Goal: Task Accomplishment & Management: Complete application form

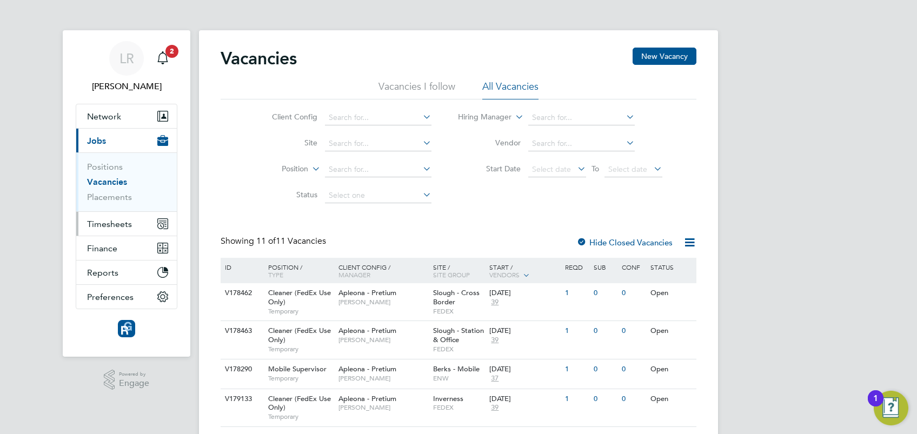
click at [122, 223] on span "Timesheets" at bounding box center [109, 224] width 45 height 10
click at [137, 226] on button "Timesheets" at bounding box center [126, 224] width 101 height 24
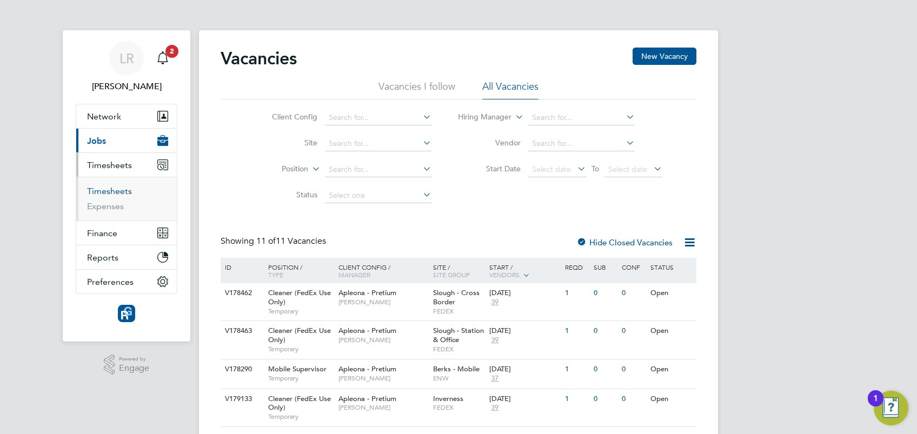
click at [112, 190] on link "Timesheets" at bounding box center [109, 191] width 45 height 10
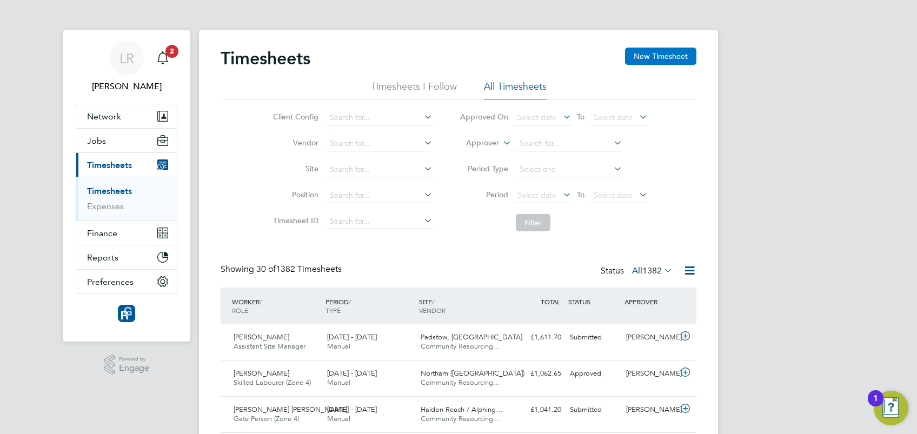
click at [652, 55] on button "New Timesheet" at bounding box center [660, 56] width 71 height 17
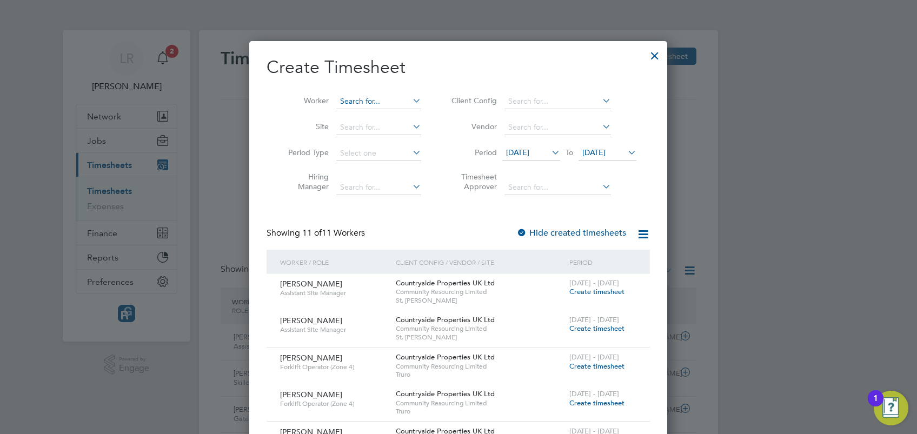
click at [364, 99] on input at bounding box center [378, 101] width 85 height 15
click at [398, 172] on li "[PERSON_NAME]" at bounding box center [403, 175] width 134 height 15
type input "[PERSON_NAME]"
click at [523, 231] on div at bounding box center [521, 233] width 11 height 11
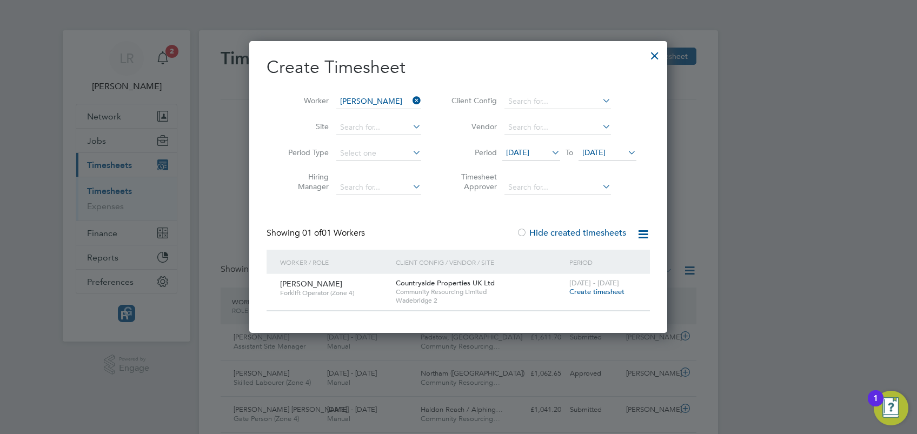
click at [592, 290] on span "Create timesheet" at bounding box center [596, 291] width 55 height 9
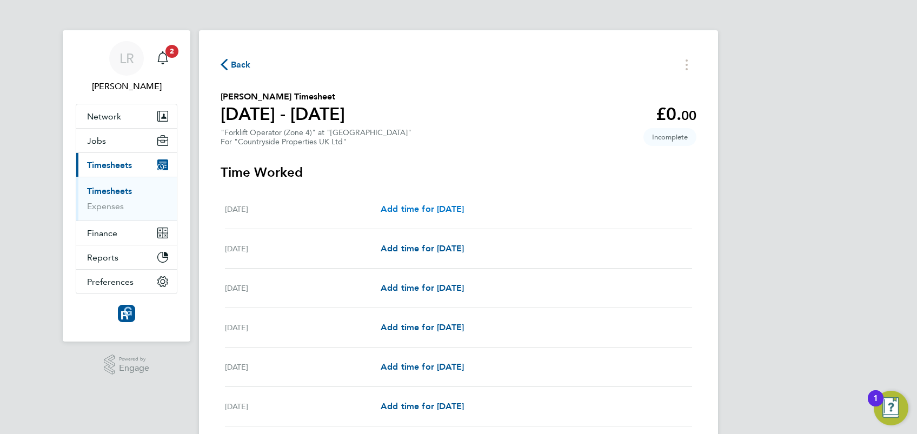
click at [423, 206] on span "Add time for [DATE]" at bounding box center [422, 209] width 83 height 10
select select "30"
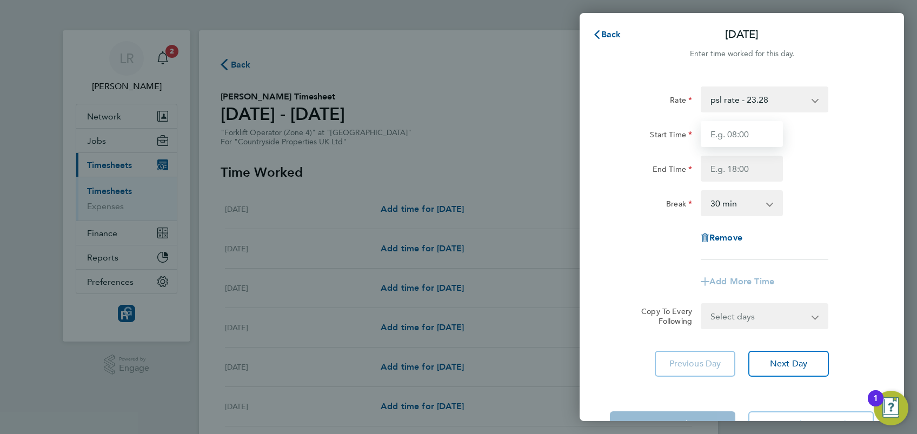
click at [725, 130] on input "Start Time" at bounding box center [741, 134] width 82 height 26
type input "07:00"
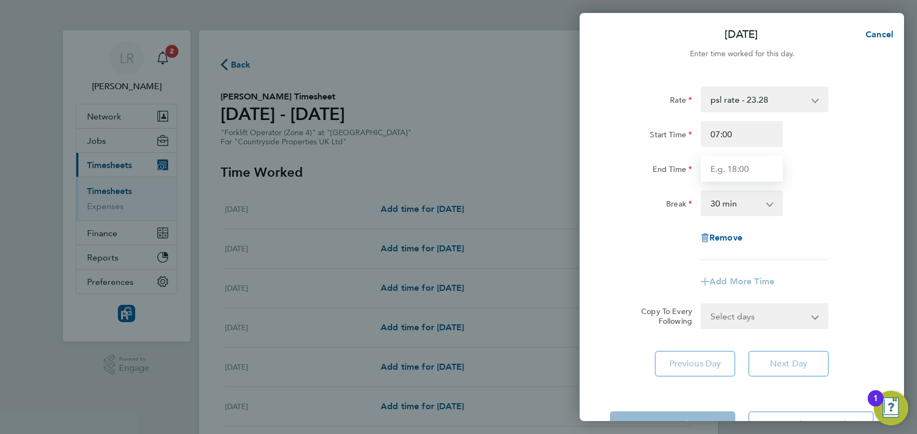
click at [721, 167] on input "End Time" at bounding box center [741, 169] width 82 height 26
type input "17:30"
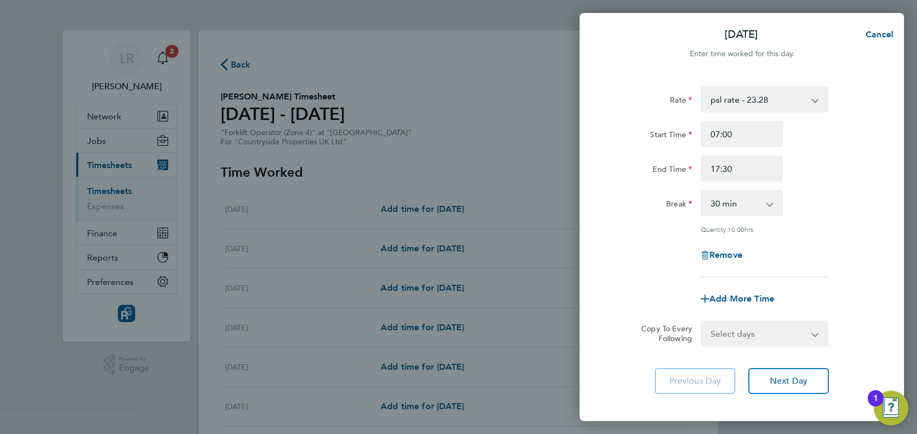
click at [816, 217] on div "Rate psl rate - 23.28 Start Time 07:00 End Time 17:30 Break 0 min 15 min 30 min…" at bounding box center [742, 181] width 264 height 191
click at [759, 328] on select "Select days Day Weekday (Mon-Fri) Weekend (Sat-Sun) [DATE] [DATE] [DATE] [DATE]…" at bounding box center [759, 334] width 114 height 24
select select "WEEKDAY"
click at [702, 322] on select "Select days Day Weekday (Mon-Fri) Weekend (Sat-Sun) [DATE] [DATE] [DATE] [DATE]…" at bounding box center [759, 334] width 114 height 24
select select "[DATE]"
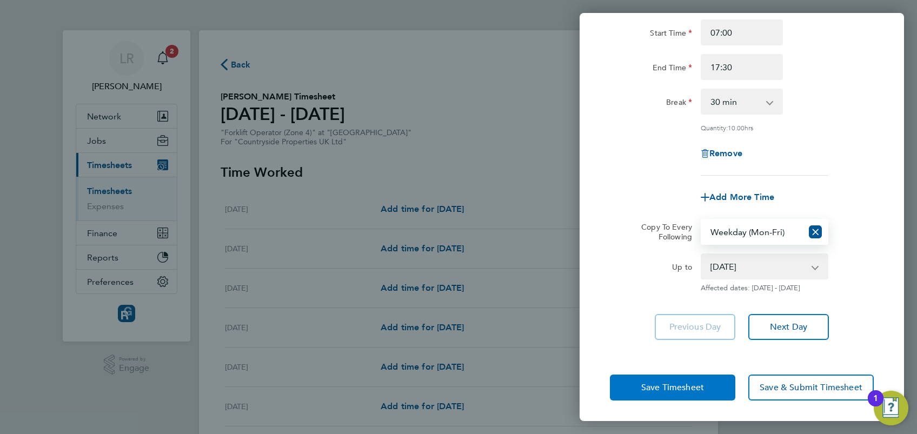
click at [689, 385] on span "Save Timesheet" at bounding box center [672, 387] width 63 height 11
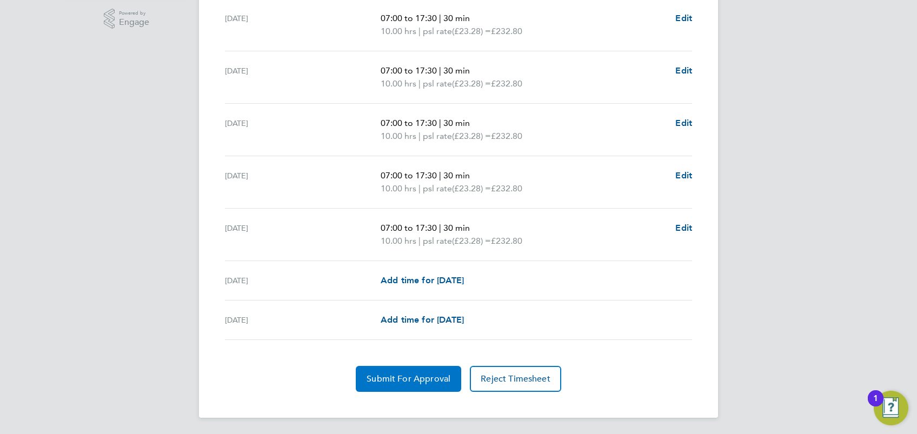
click at [406, 375] on span "Submit For Approval" at bounding box center [408, 378] width 84 height 11
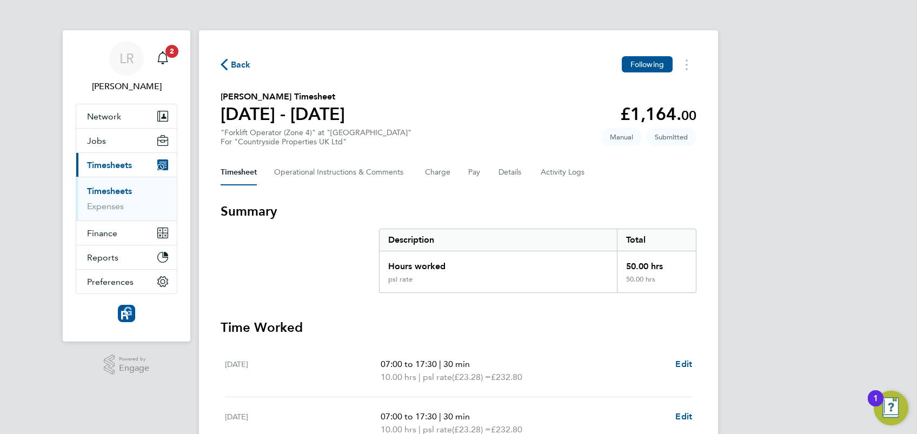
click at [224, 63] on icon "button" at bounding box center [224, 64] width 7 height 11
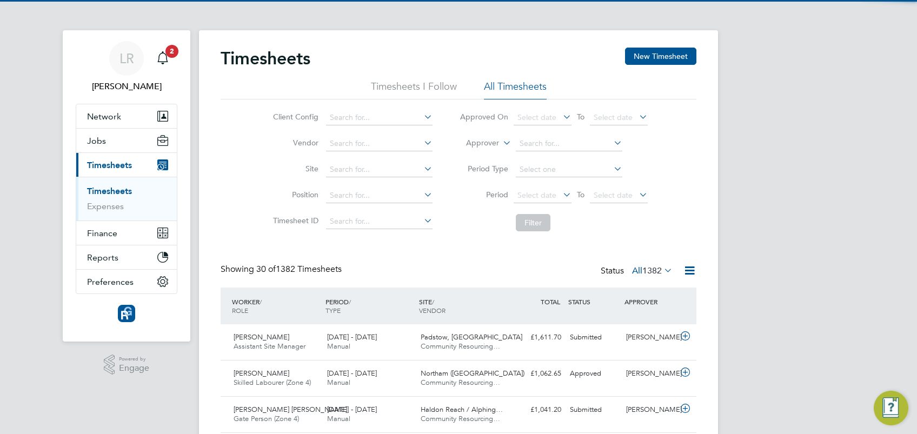
scroll to position [27, 94]
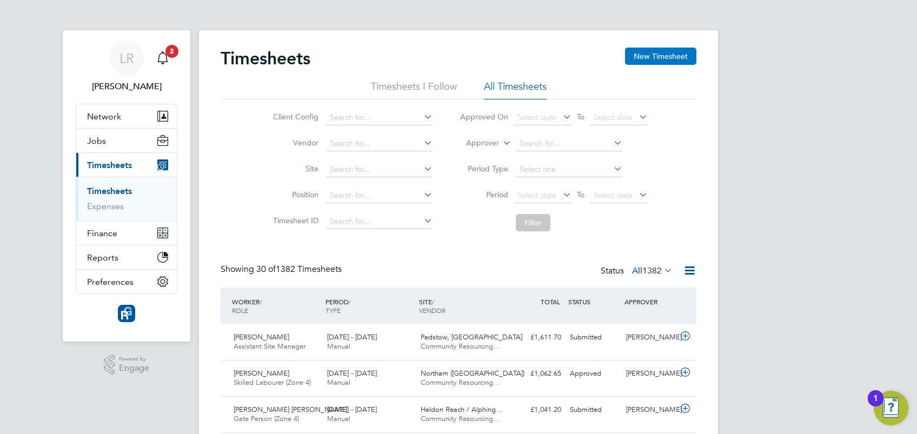
click at [673, 57] on button "New Timesheet" at bounding box center [660, 56] width 71 height 17
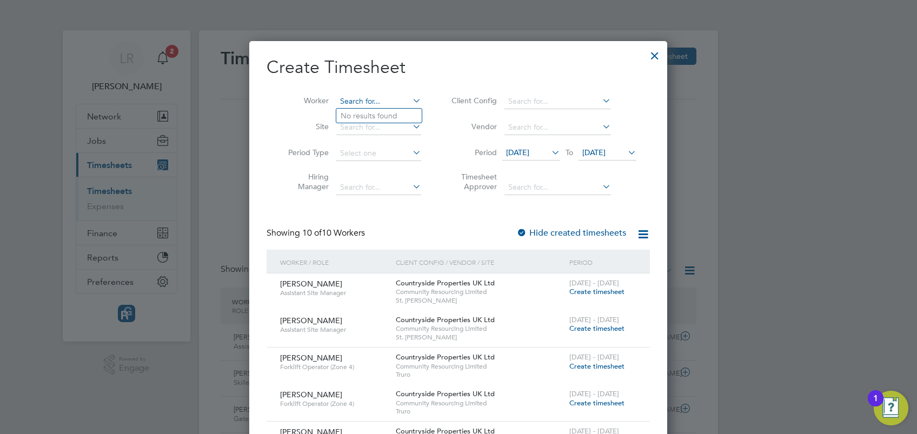
click at [353, 100] on input at bounding box center [378, 101] width 85 height 15
click at [373, 117] on li "[PERSON_NAME]" at bounding box center [384, 116] width 97 height 15
type input "[PERSON_NAME]"
click at [524, 228] on div at bounding box center [521, 233] width 11 height 11
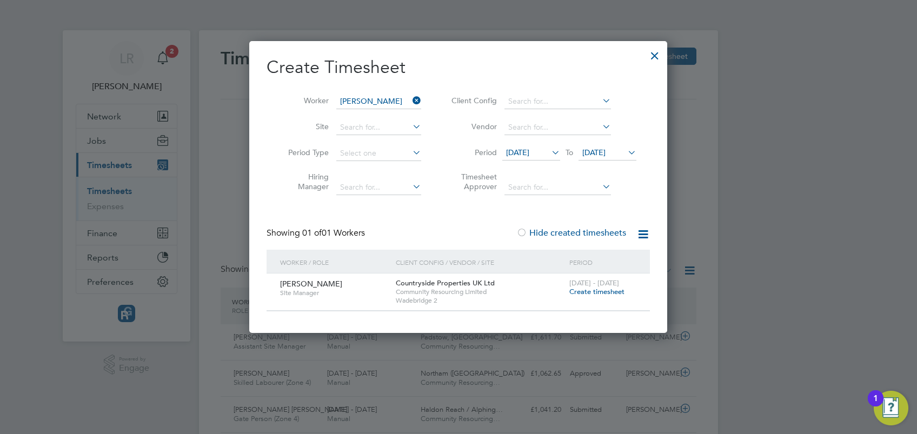
click at [598, 292] on span "Create timesheet" at bounding box center [596, 291] width 55 height 9
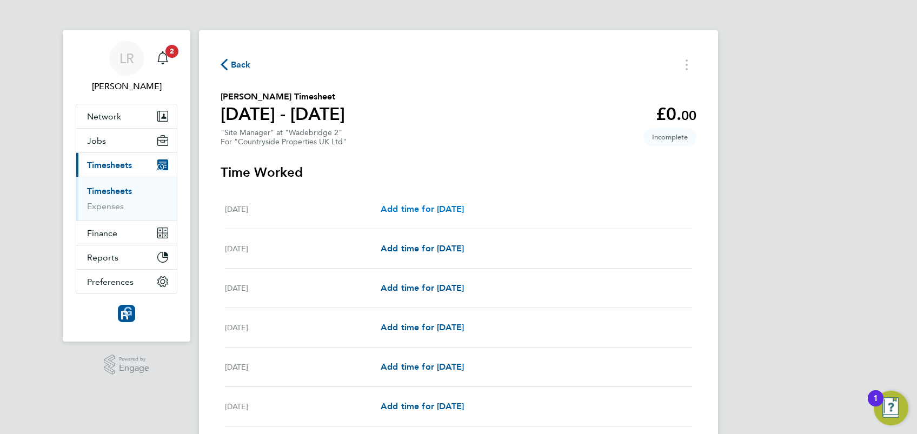
click at [421, 205] on span "Add time for [DATE]" at bounding box center [422, 209] width 83 height 10
select select "30"
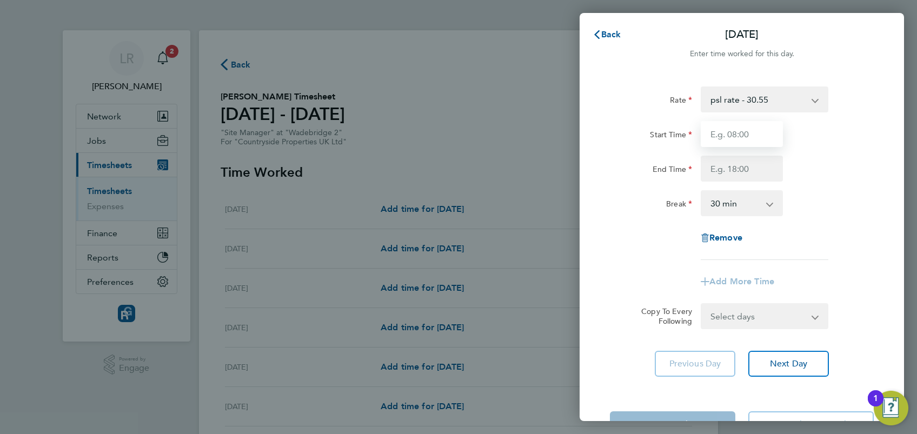
click at [731, 126] on input "Start Time" at bounding box center [741, 134] width 82 height 26
type input "07:30"
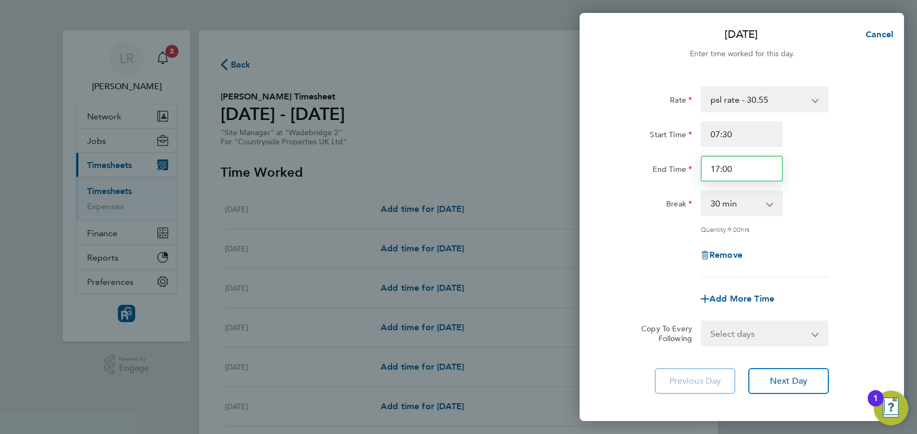
click at [718, 166] on input "17:00" at bounding box center [741, 169] width 82 height 26
type input "18:00"
click at [846, 195] on div "Break 0 min 15 min 30 min 45 min 60 min 75 min 90 min" at bounding box center [741, 203] width 272 height 26
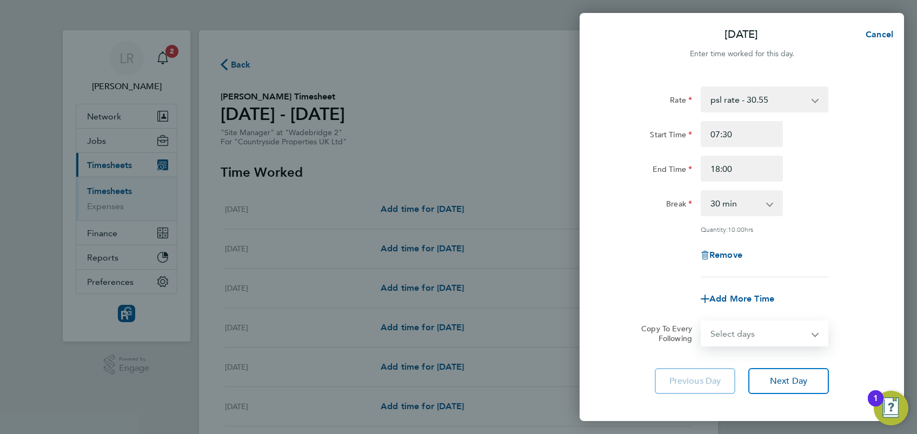
click at [799, 337] on select "Select days Day Weekday (Mon-Fri) Weekend (Sat-Sun) [DATE] [DATE] [DATE] [DATE]…" at bounding box center [759, 334] width 114 height 24
select select "WEEKDAY"
click at [702, 322] on select "Select days Day Weekday (Mon-Fri) Weekend (Sat-Sun) [DATE] [DATE] [DATE] [DATE]…" at bounding box center [759, 334] width 114 height 24
select select "[DATE]"
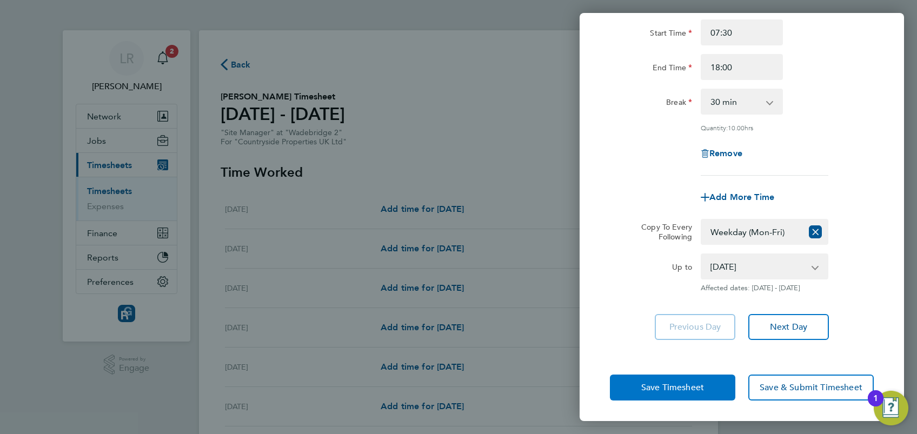
click at [683, 383] on span "Save Timesheet" at bounding box center [672, 387] width 63 height 11
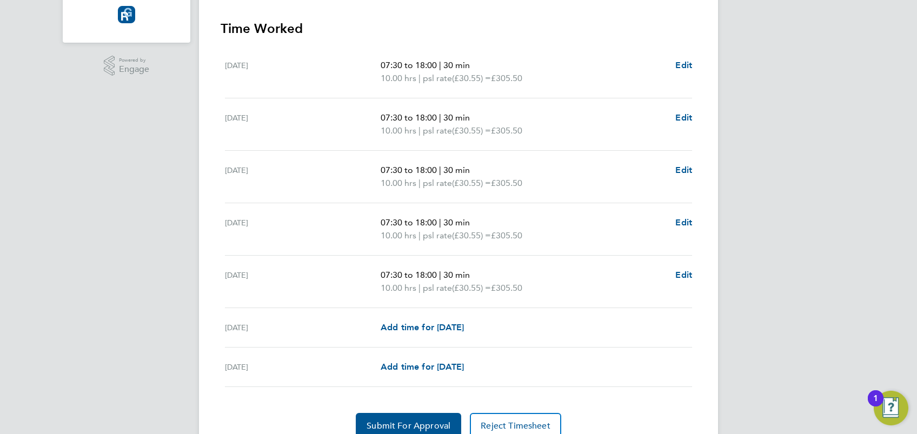
scroll to position [346, 0]
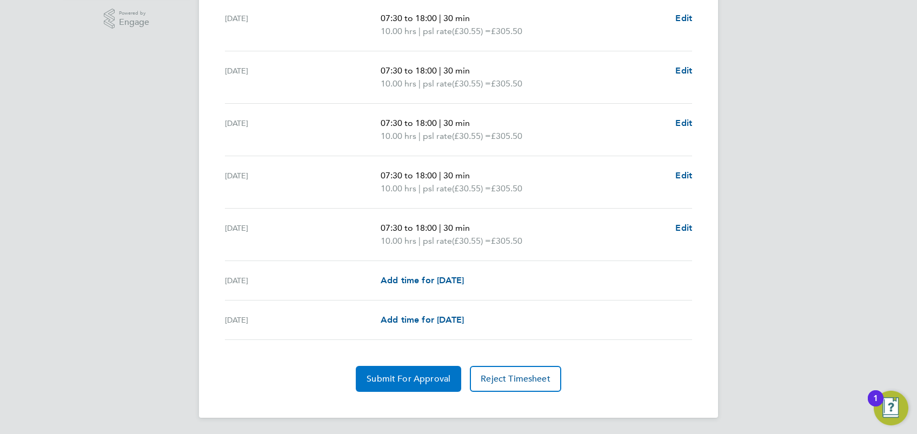
click at [401, 381] on span "Submit For Approval" at bounding box center [408, 378] width 84 height 11
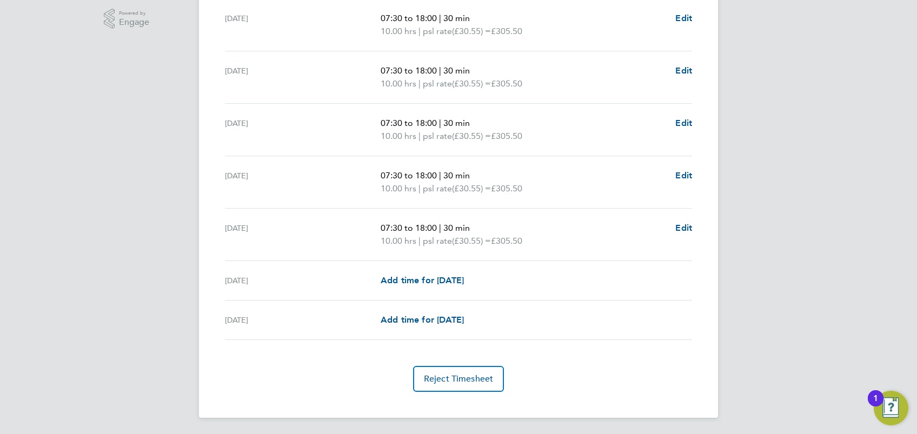
scroll to position [0, 0]
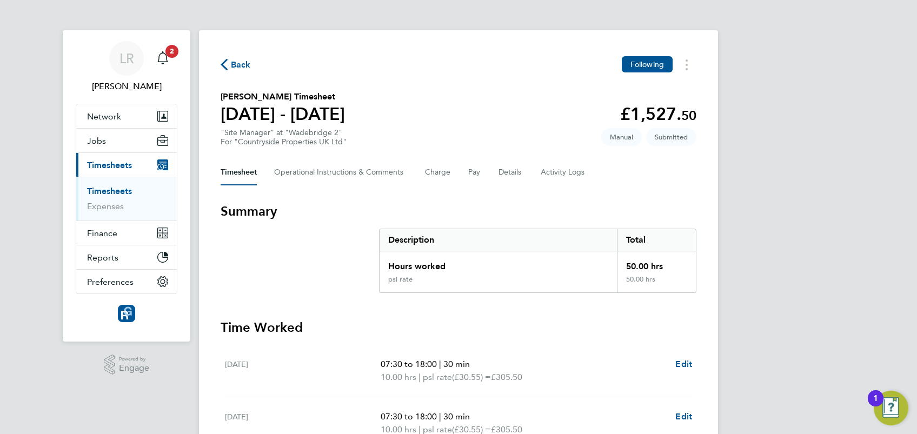
click at [226, 67] on icon "button" at bounding box center [224, 64] width 7 height 11
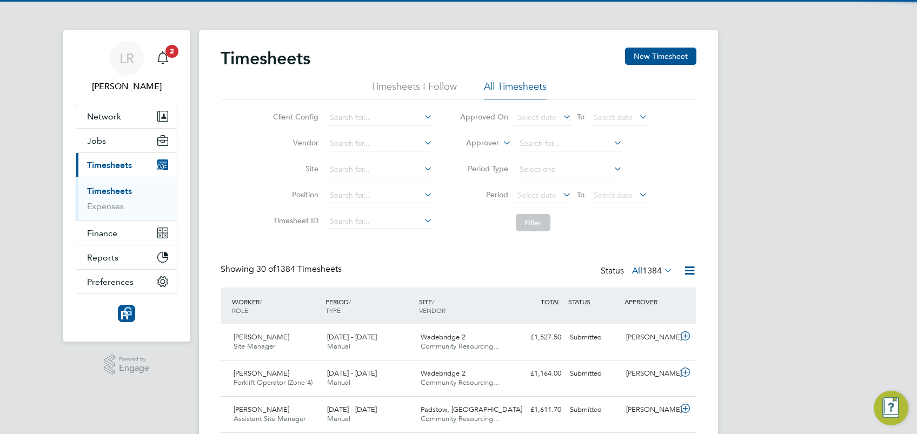
scroll to position [27, 94]
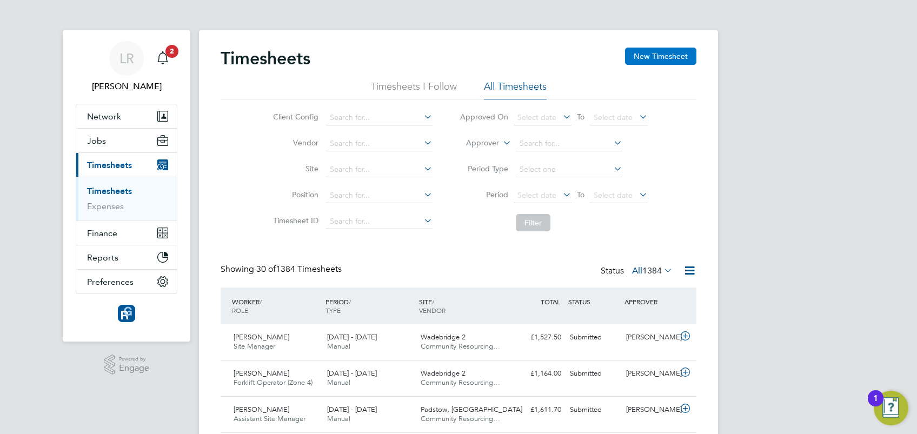
click at [652, 52] on button "New Timesheet" at bounding box center [660, 56] width 71 height 17
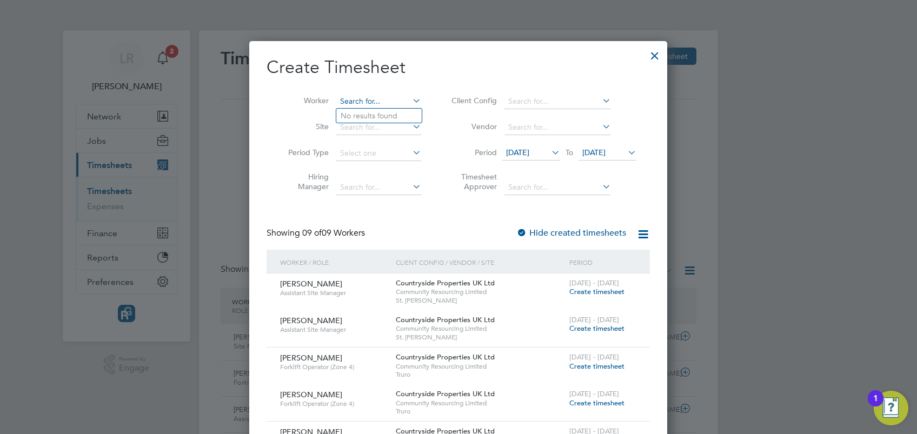
click at [353, 99] on input at bounding box center [378, 101] width 85 height 15
click at [393, 241] on li "[PERSON_NAME] yl [PERSON_NAME]" at bounding box center [416, 248] width 160 height 15
type input "[PERSON_NAME]"
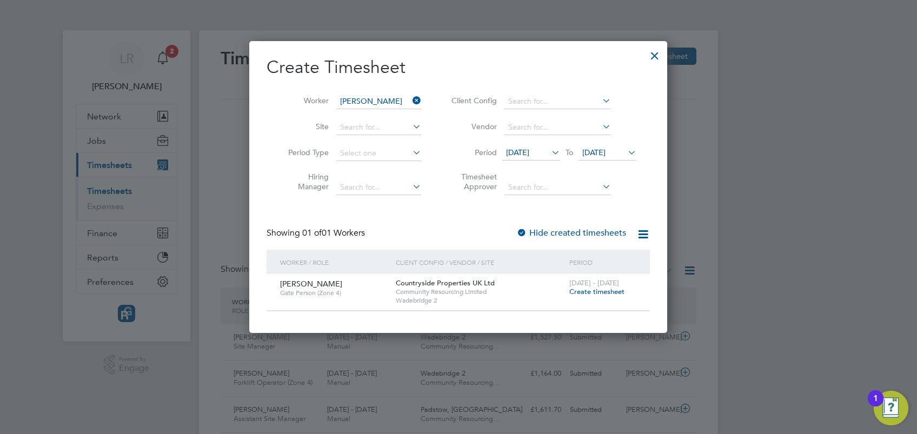
click at [594, 290] on span "Create timesheet" at bounding box center [596, 291] width 55 height 9
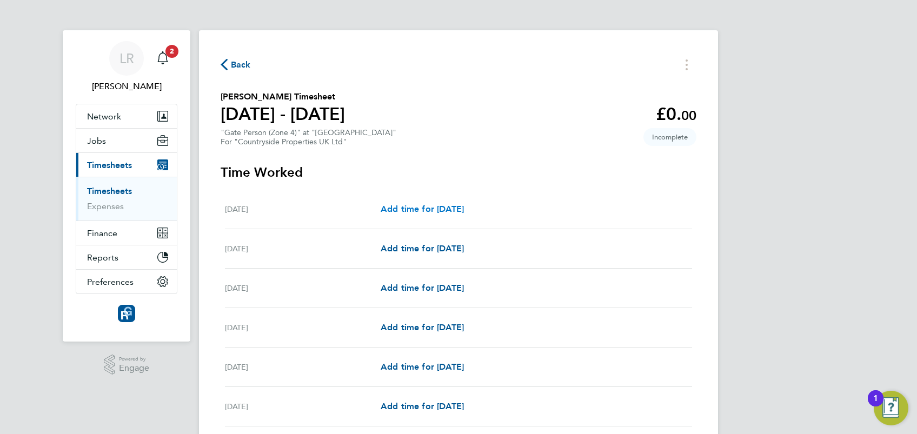
click at [425, 210] on span "Add time for [DATE]" at bounding box center [422, 209] width 83 height 10
select select "30"
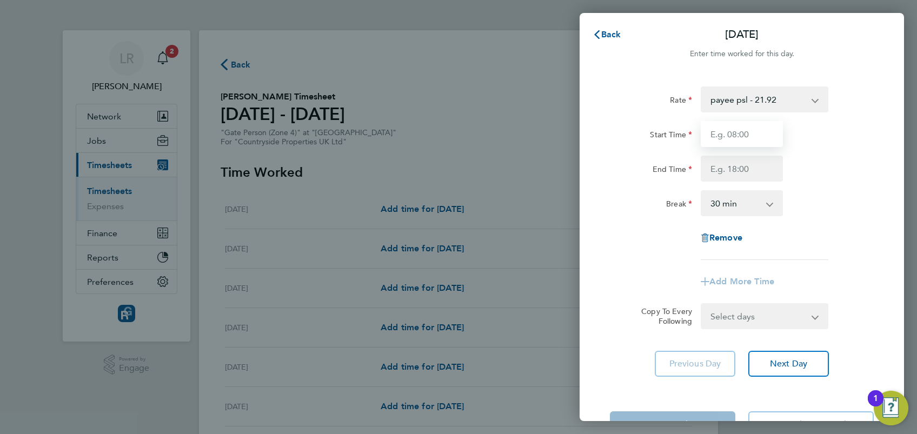
click at [719, 133] on input "Start Time" at bounding box center [741, 134] width 82 height 26
type input "07:30"
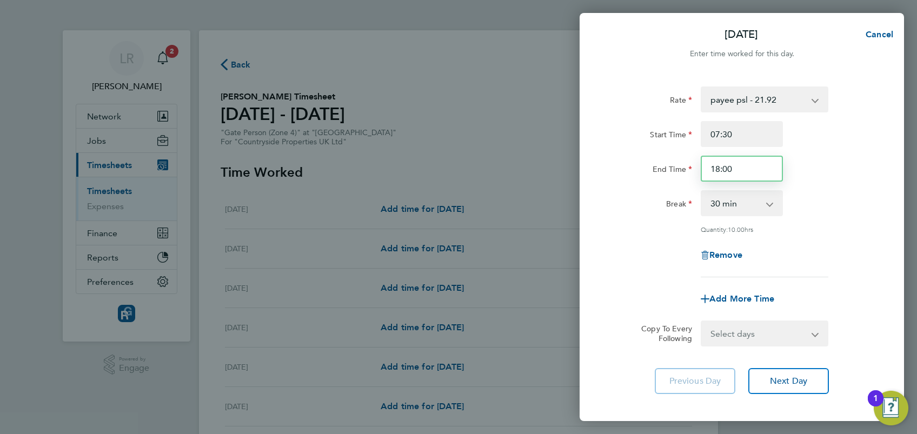
click at [720, 167] on input "18:00" at bounding box center [741, 169] width 82 height 26
type input "17:00"
click at [812, 226] on div "Quantity: 9.00 hrs" at bounding box center [764, 229] width 128 height 9
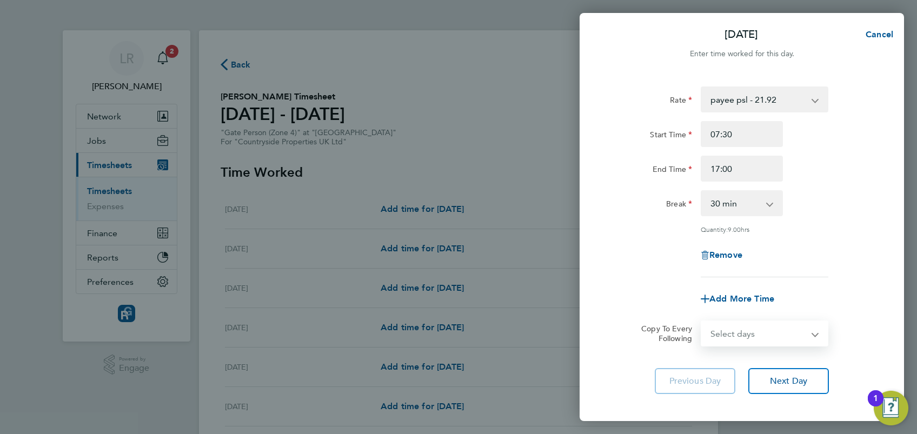
click at [779, 329] on select "Select days Day Weekday (Mon-Fri) Weekend (Sat-Sun) [DATE] [DATE] [DATE] [DATE]…" at bounding box center [759, 334] width 114 height 24
select select "WEEKDAY"
click at [702, 322] on select "Select days Day Weekday (Mon-Fri) Weekend (Sat-Sun) [DATE] [DATE] [DATE] [DATE]…" at bounding box center [759, 334] width 114 height 24
select select "[DATE]"
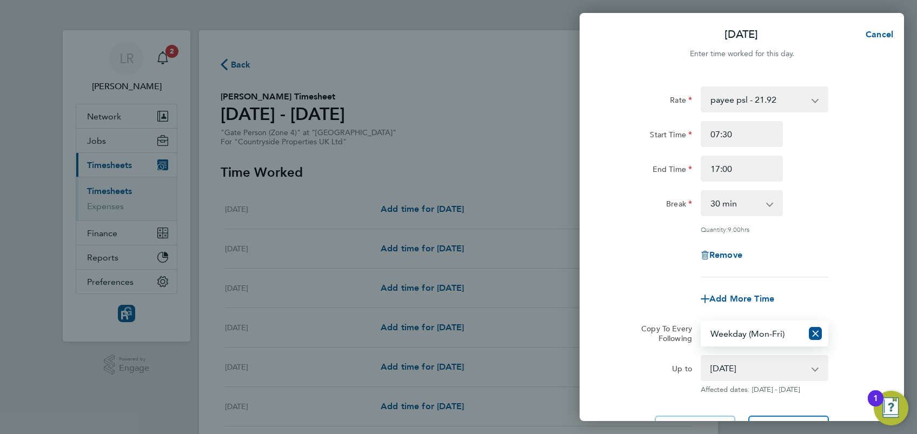
scroll to position [102, 0]
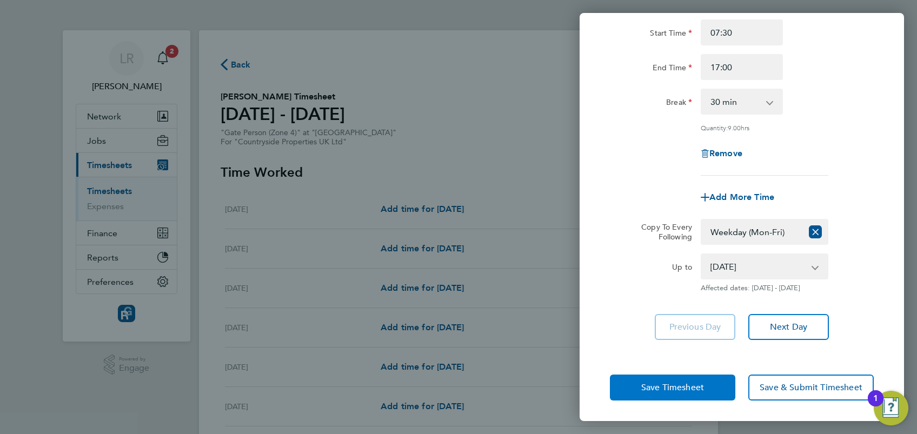
click at [692, 389] on span "Save Timesheet" at bounding box center [672, 387] width 63 height 11
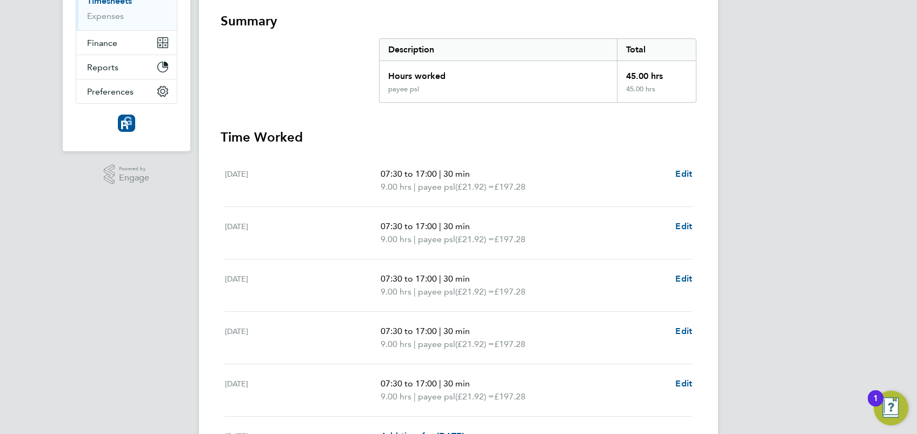
scroll to position [311, 0]
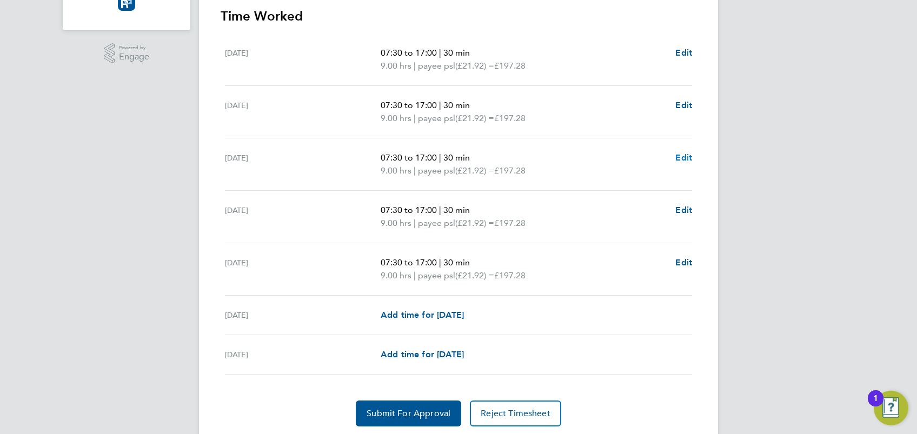
click at [686, 156] on span "Edit" at bounding box center [683, 157] width 17 height 10
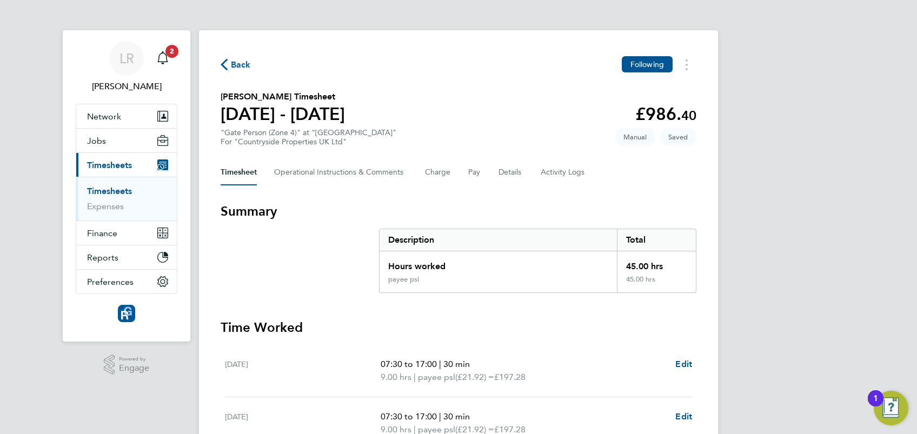
select select "30"
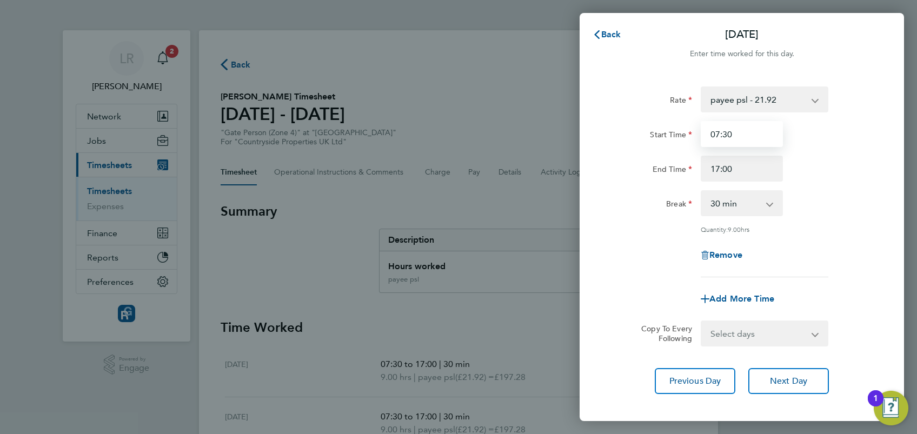
click at [727, 130] on input "07:30" at bounding box center [741, 134] width 82 height 26
click at [719, 131] on input "07:00" at bounding box center [741, 134] width 82 height 26
type input "08:00"
click at [800, 219] on div "Rate payee psl - 21.92 Start Time 08:00 End Time 17:00 Break 0 min 15 min 30 mi…" at bounding box center [742, 181] width 264 height 191
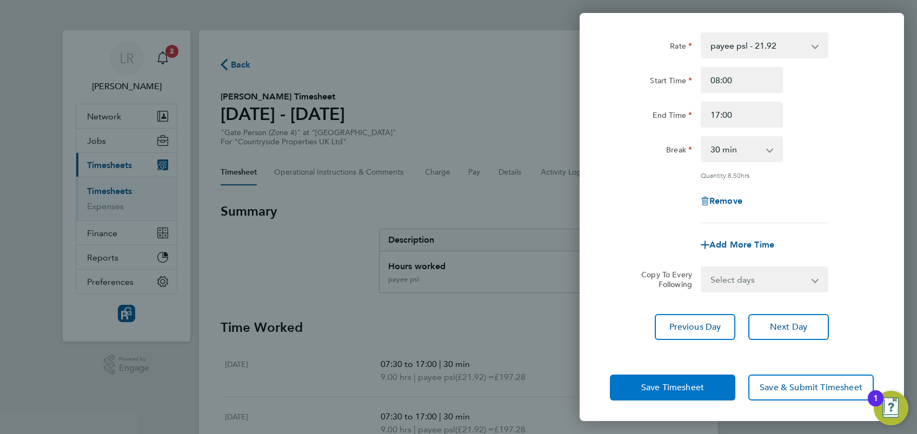
click at [690, 391] on button "Save Timesheet" at bounding box center [672, 388] width 125 height 26
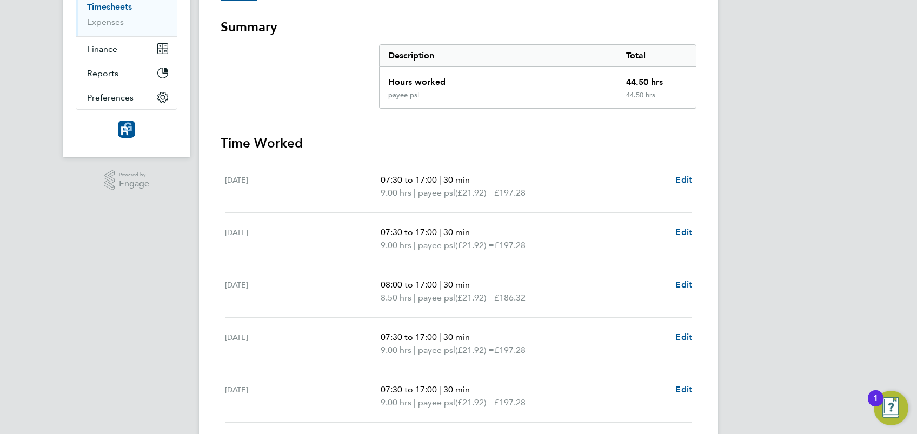
scroll to position [185, 0]
click at [680, 176] on span "Edit" at bounding box center [683, 179] width 17 height 10
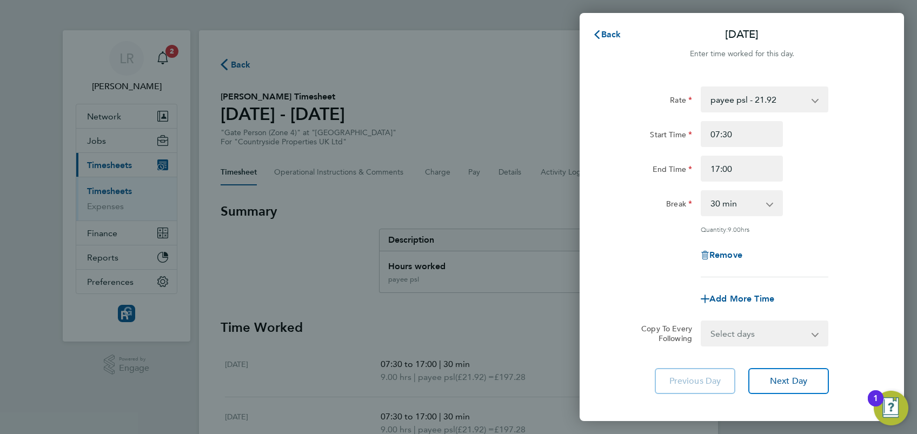
click at [771, 201] on app-icon-cross-button at bounding box center [775, 203] width 13 height 24
click at [767, 206] on select "0 min 15 min 30 min 45 min 60 min 75 min 90 min" at bounding box center [735, 203] width 67 height 24
select select "0"
click at [702, 191] on select "0 min 15 min 30 min 45 min 60 min 75 min 90 min" at bounding box center [735, 203] width 67 height 24
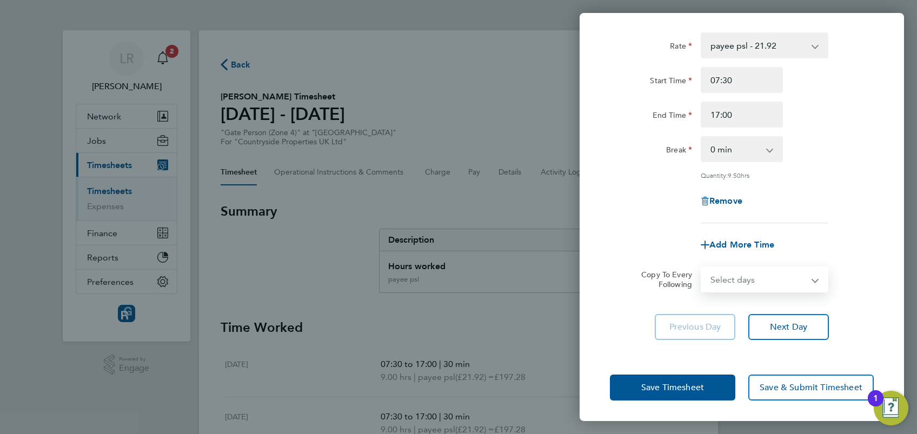
click at [778, 272] on select "Select days Day Weekday (Mon-Fri) Weekend (Sat-Sun) [DATE] [DATE] [DATE] [DATE]…" at bounding box center [759, 280] width 114 height 24
select select "WEEKDAY"
click at [702, 268] on select "Select days Day Weekday (Mon-Fri) Weekend (Sat-Sun) [DATE] [DATE] [DATE] [DATE]…" at bounding box center [759, 280] width 114 height 24
select select "[DATE]"
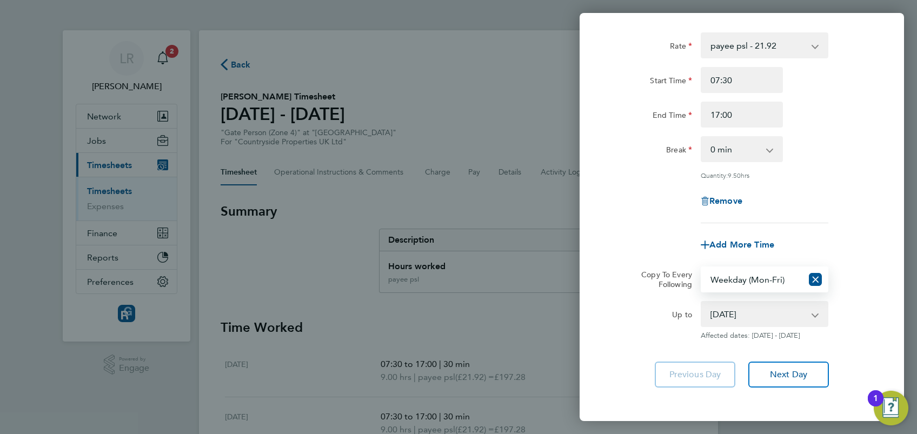
scroll to position [102, 0]
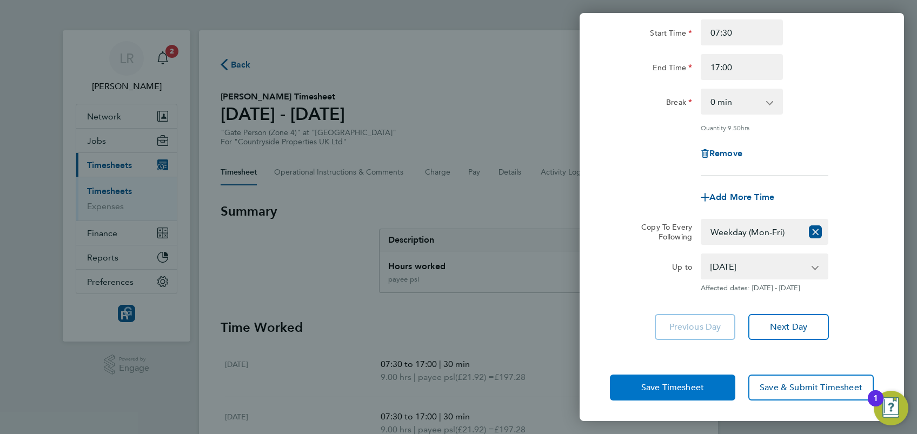
click at [684, 387] on span "Save Timesheet" at bounding box center [672, 387] width 63 height 11
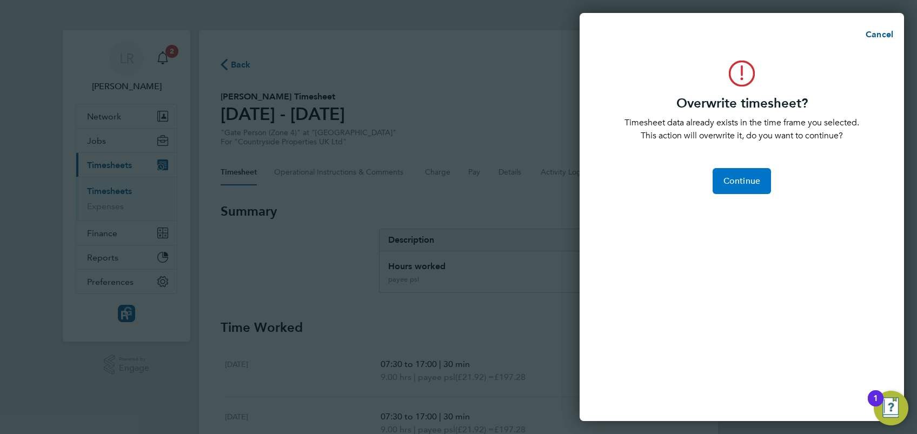
click at [750, 179] on span "Continue" at bounding box center [741, 181] width 37 height 11
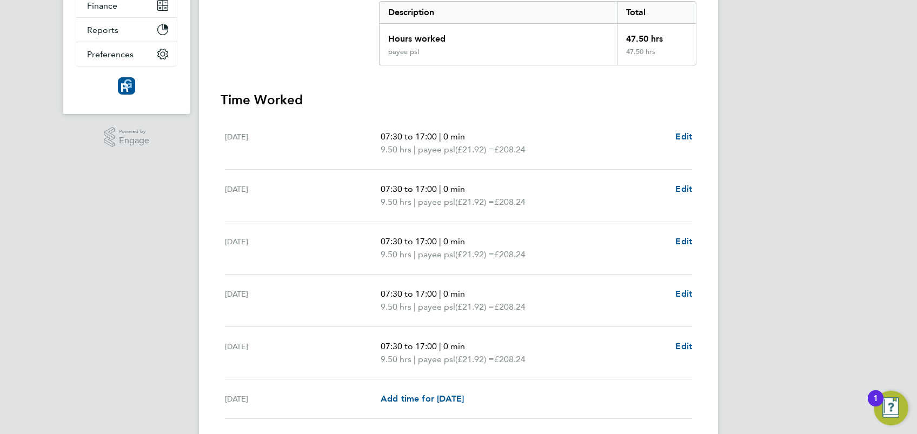
scroll to position [229, 0]
click at [683, 239] on span "Edit" at bounding box center [683, 240] width 17 height 10
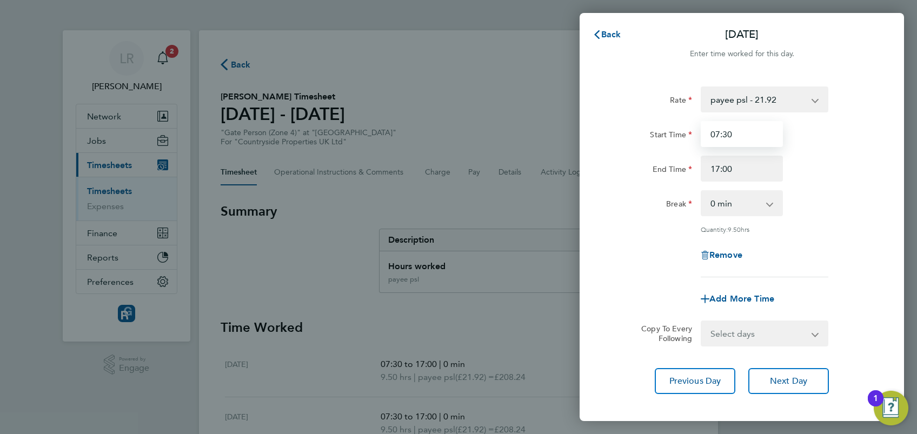
click at [718, 134] on input "07:30" at bounding box center [741, 134] width 82 height 26
type input "08:00"
click at [826, 216] on div "Rate payee psl - 21.92 Start Time 08:00 End Time 17:00 Break 0 min 15 min 30 mi…" at bounding box center [742, 181] width 264 height 191
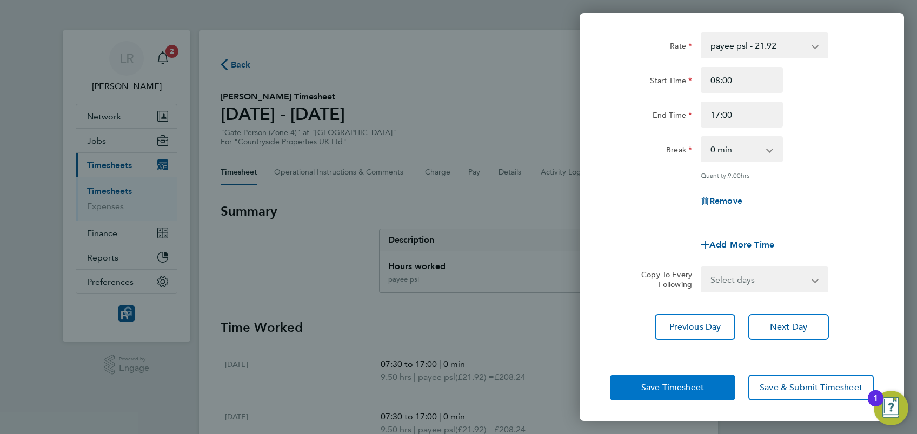
click at [657, 383] on span "Save Timesheet" at bounding box center [672, 387] width 63 height 11
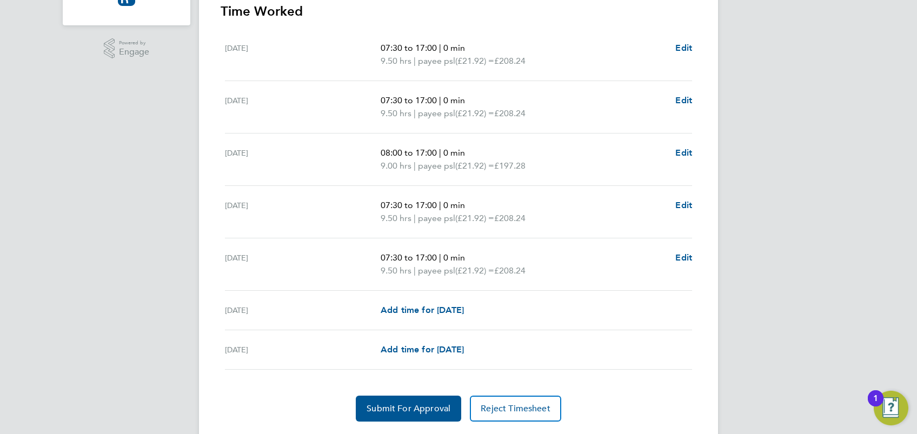
scroll to position [346, 0]
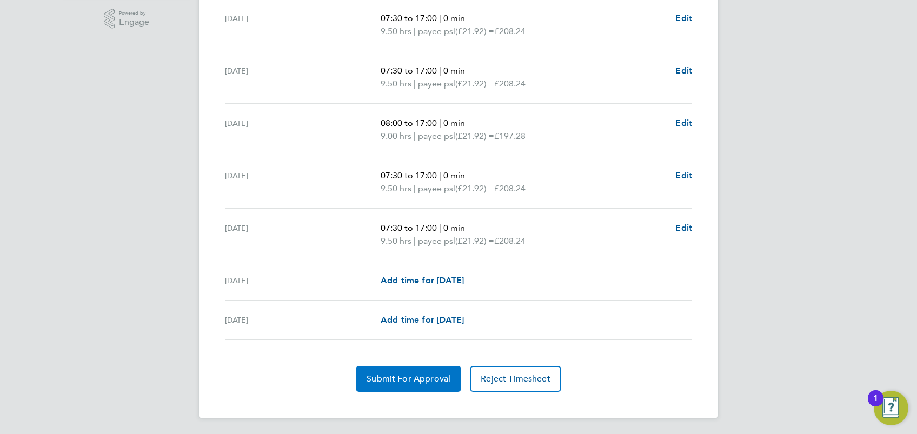
click at [417, 378] on span "Submit For Approval" at bounding box center [408, 378] width 84 height 11
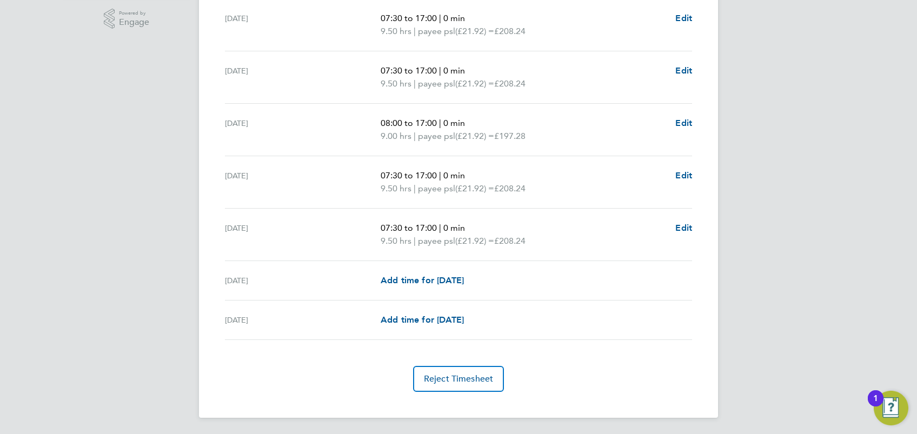
scroll to position [0, 0]
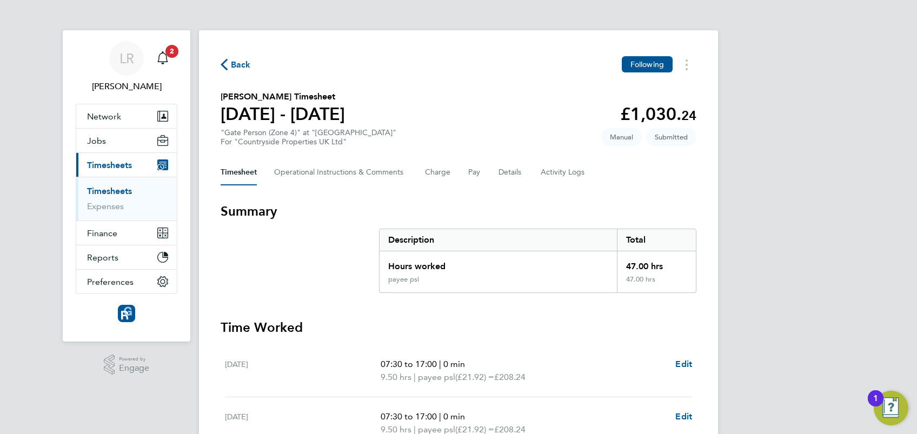
click at [224, 66] on icon "button" at bounding box center [224, 64] width 7 height 11
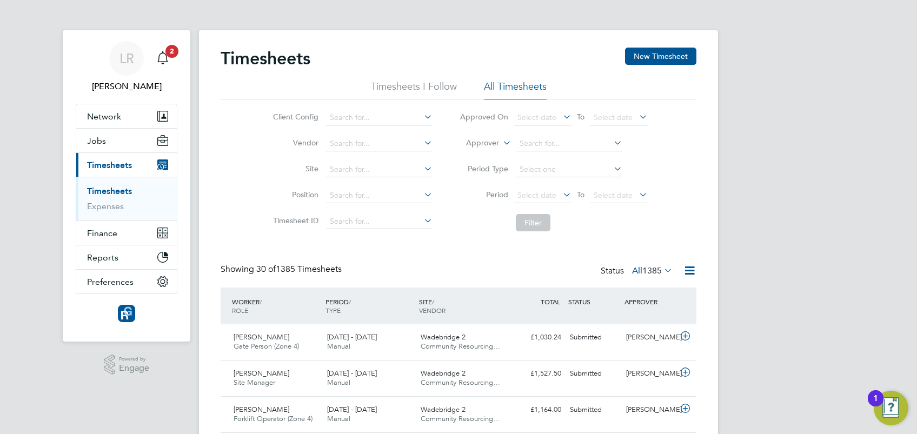
scroll to position [27, 94]
click at [652, 53] on button "New Timesheet" at bounding box center [660, 56] width 71 height 17
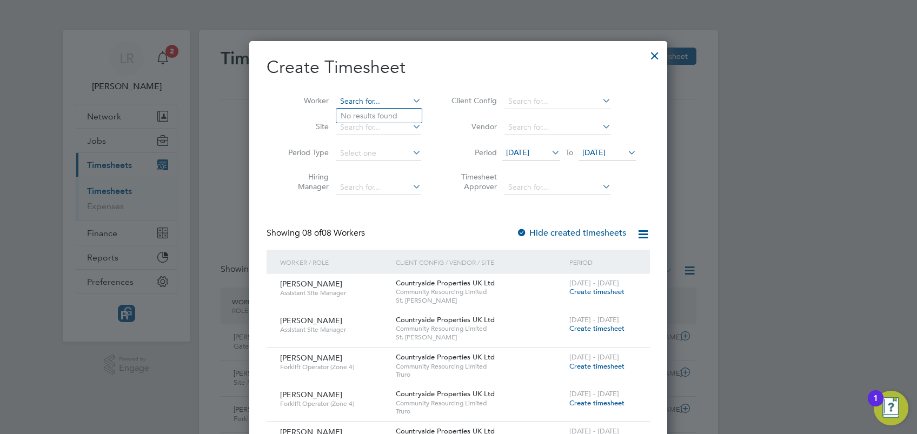
click at [359, 98] on input at bounding box center [378, 101] width 85 height 15
click at [398, 128] on li "[PERSON_NAME]" at bounding box center [403, 130] width 134 height 15
type input "[PERSON_NAME]"
click at [525, 232] on div at bounding box center [521, 233] width 11 height 11
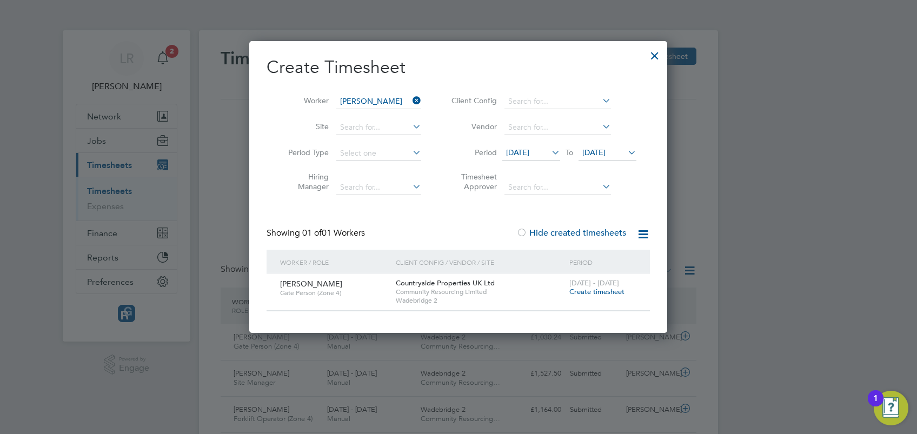
click at [657, 57] on div at bounding box center [654, 52] width 19 height 19
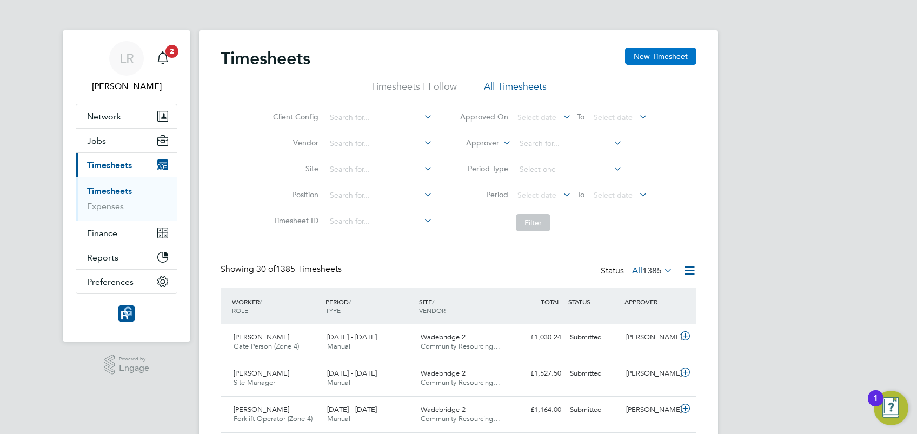
click at [653, 54] on button "New Timesheet" at bounding box center [660, 56] width 71 height 17
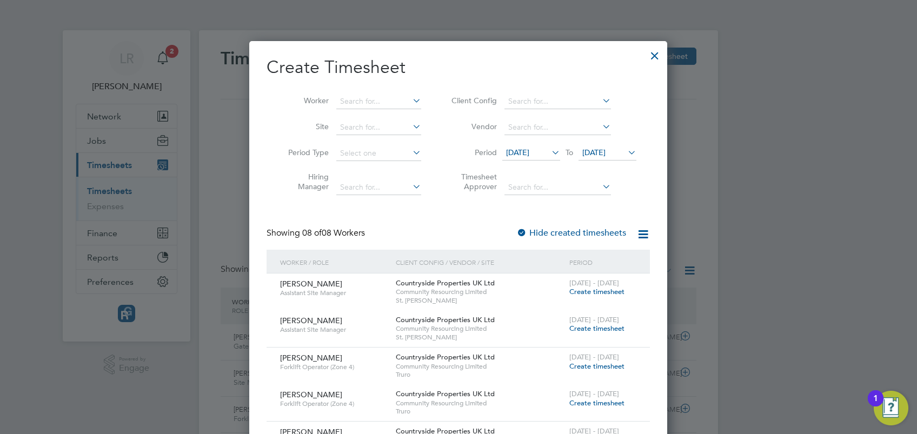
click at [655, 53] on div at bounding box center [654, 52] width 19 height 19
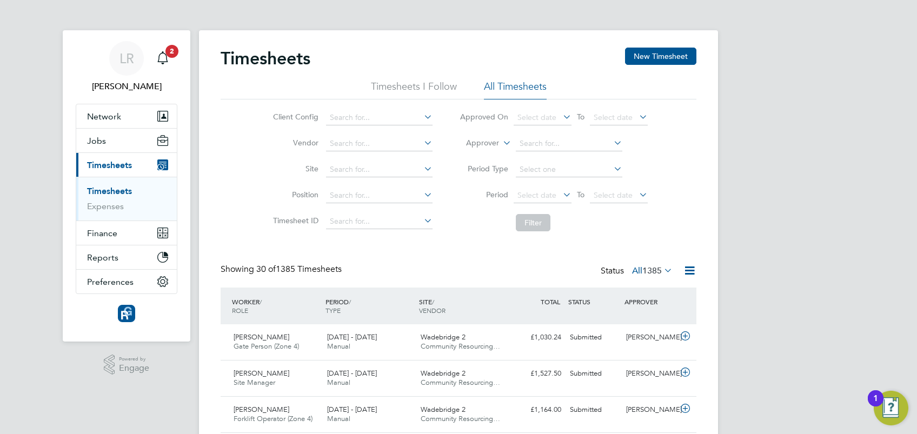
click at [560, 195] on icon at bounding box center [560, 194] width 0 height 15
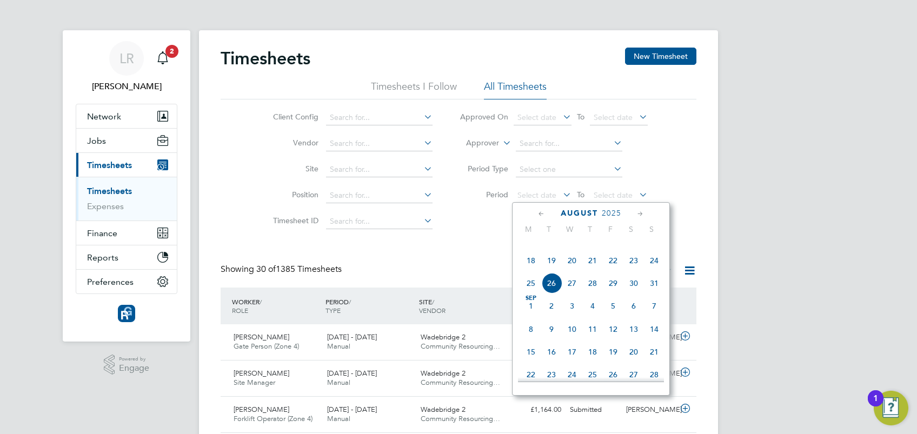
click at [537, 271] on span "18" at bounding box center [530, 260] width 21 height 21
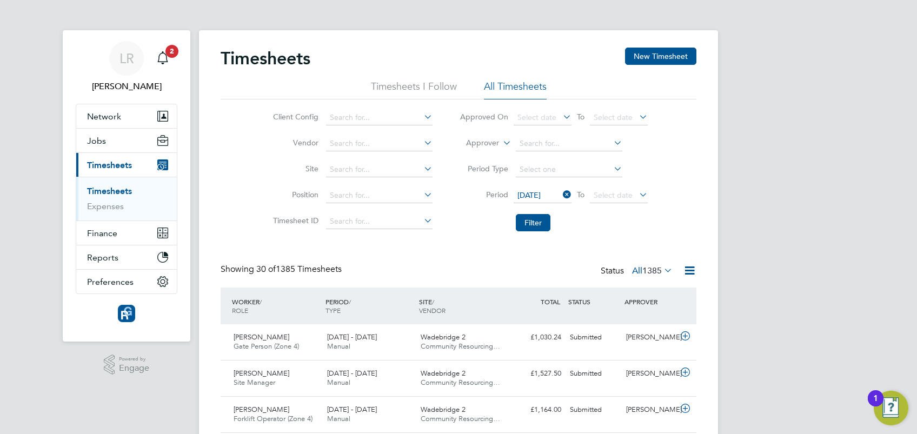
click at [637, 191] on icon at bounding box center [637, 194] width 0 height 15
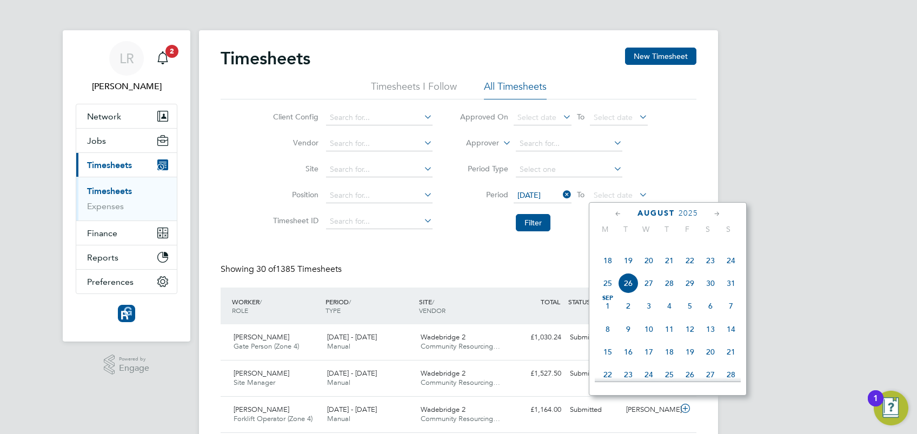
click at [726, 271] on span "24" at bounding box center [730, 260] width 21 height 21
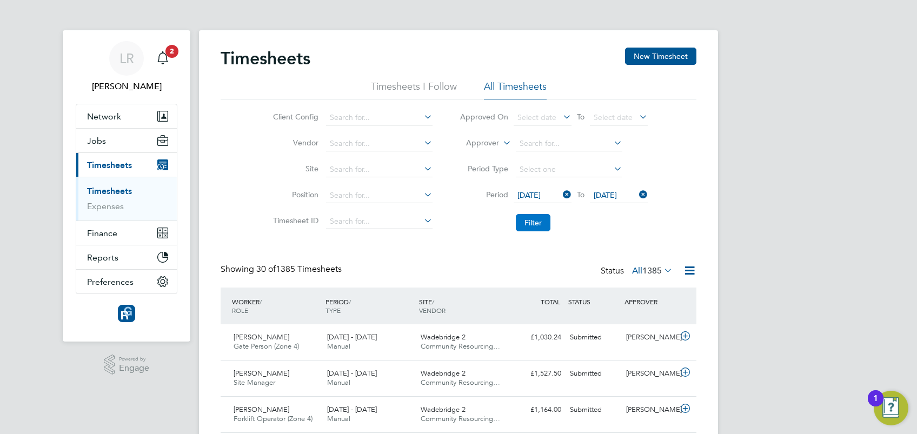
click at [538, 221] on button "Filter" at bounding box center [533, 222] width 35 height 17
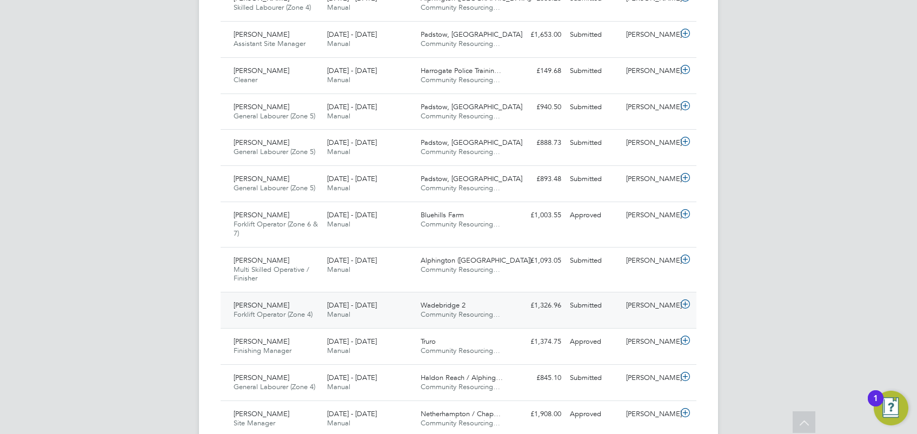
click at [266, 304] on span "[PERSON_NAME]" at bounding box center [261, 305] width 56 height 9
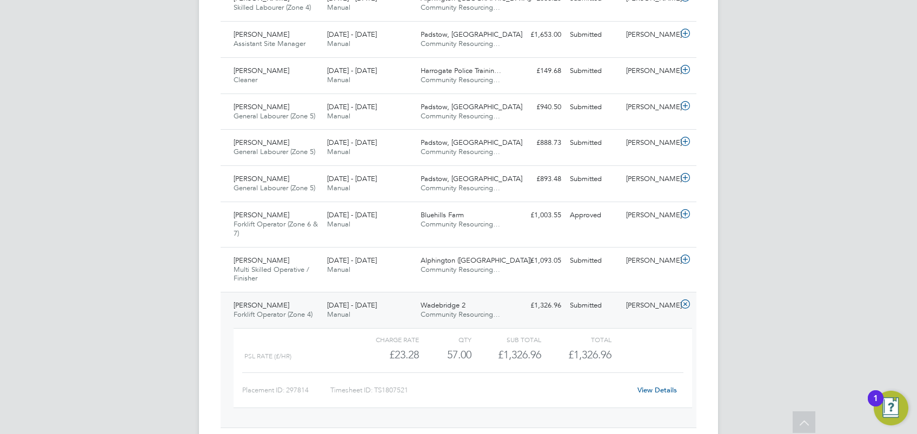
click at [263, 302] on span "[PERSON_NAME]" at bounding box center [261, 305] width 56 height 9
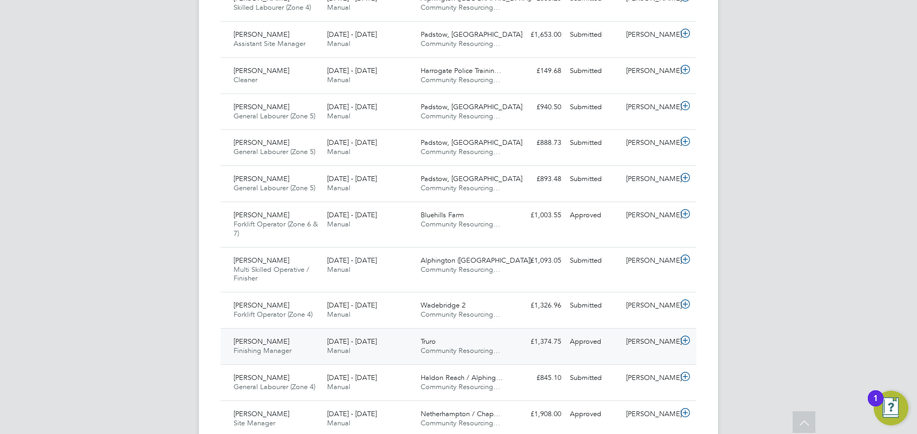
click at [259, 342] on span "[PERSON_NAME]" at bounding box center [261, 341] width 56 height 9
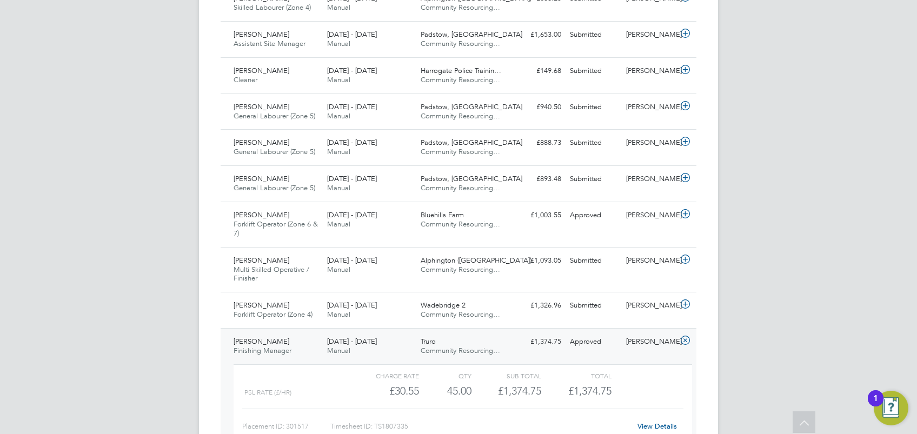
click at [259, 346] on span "Finishing Manager" at bounding box center [262, 350] width 58 height 9
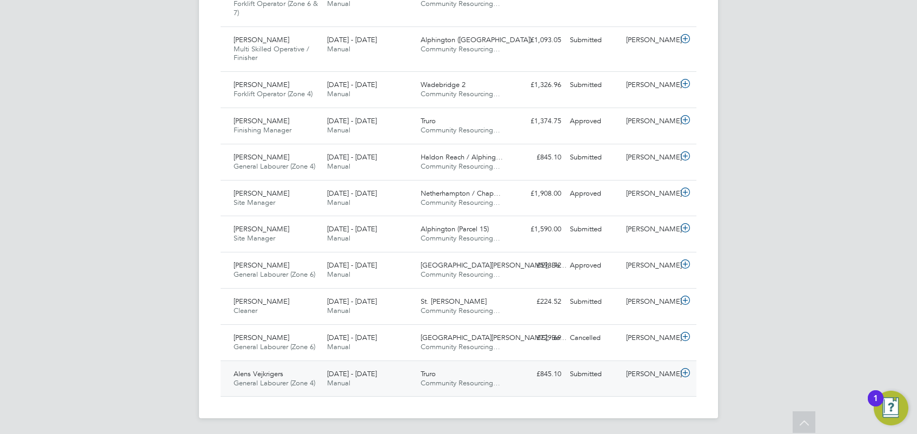
click at [257, 375] on span "Alens Vejkrigers" at bounding box center [258, 373] width 50 height 9
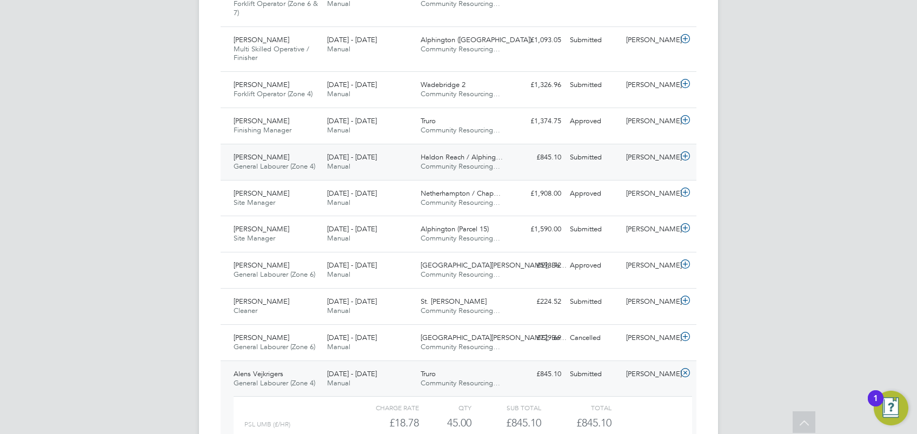
scroll to position [0, 0]
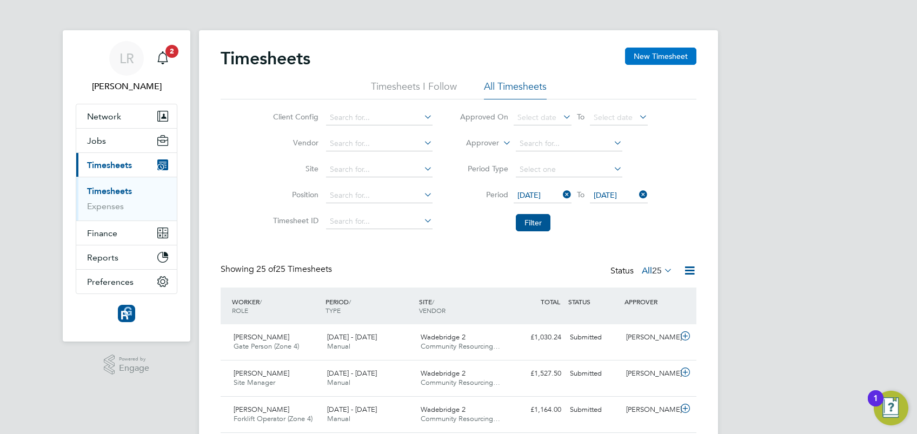
click at [662, 58] on button "New Timesheet" at bounding box center [660, 56] width 71 height 17
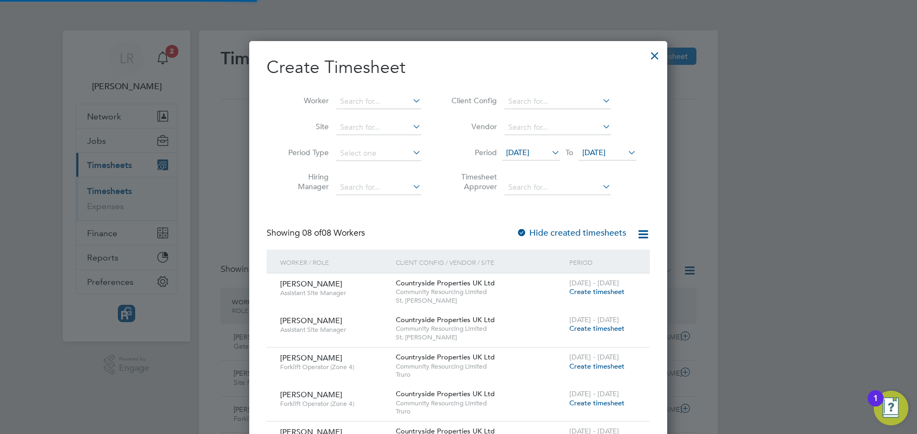
scroll to position [773, 419]
click at [370, 95] on input at bounding box center [378, 101] width 85 height 15
click at [393, 126] on li "[PERSON_NAME] [PERSON_NAME]" at bounding box center [406, 130] width 140 height 15
type input "[PERSON_NAME]"
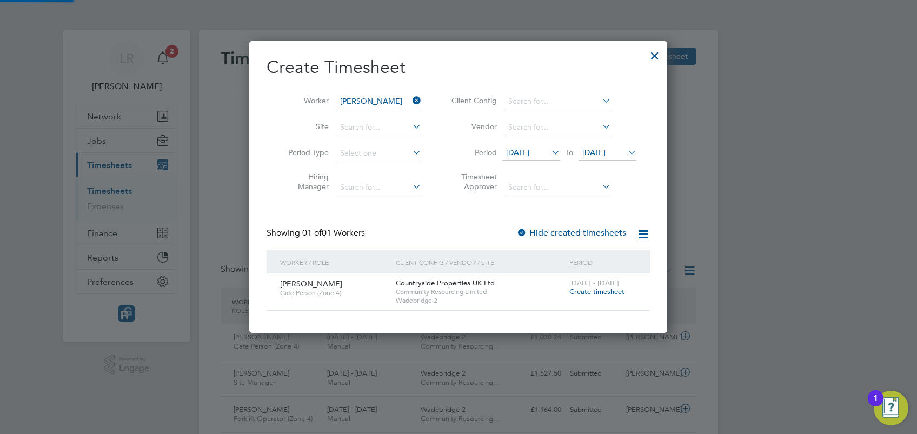
scroll to position [291, 419]
click at [596, 290] on span "Create timesheet" at bounding box center [596, 291] width 55 height 9
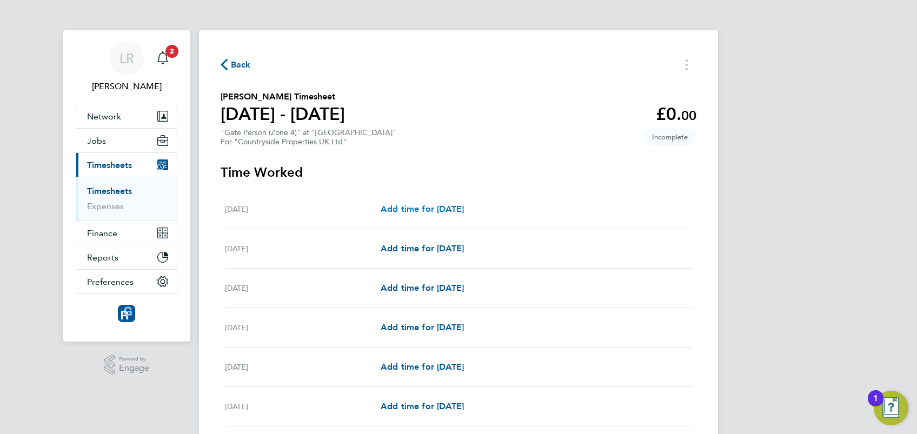
click at [441, 208] on span "Add time for [DATE]" at bounding box center [422, 209] width 83 height 10
select select "30"
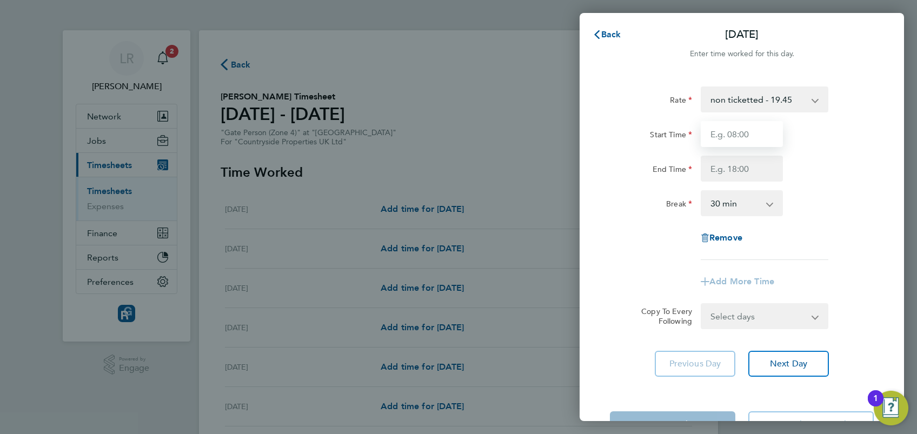
click at [742, 129] on input "Start Time" at bounding box center [741, 134] width 82 height 26
type input "07:30"
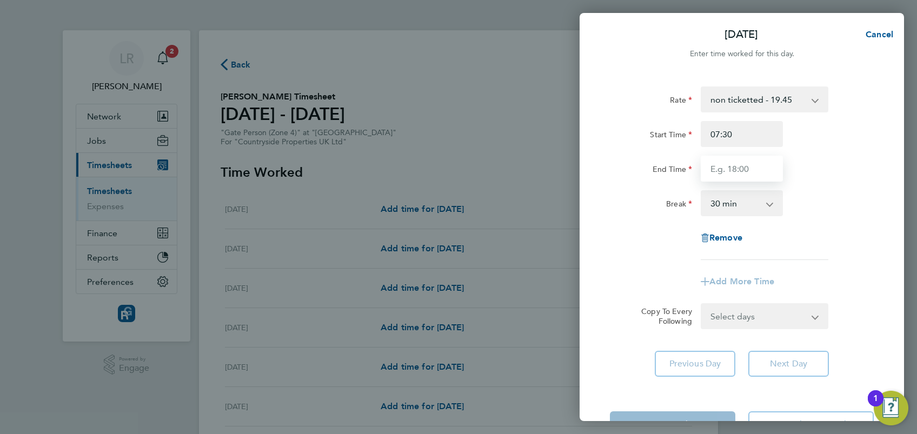
click at [722, 166] on input "End Time" at bounding box center [741, 169] width 82 height 26
type input "17:00"
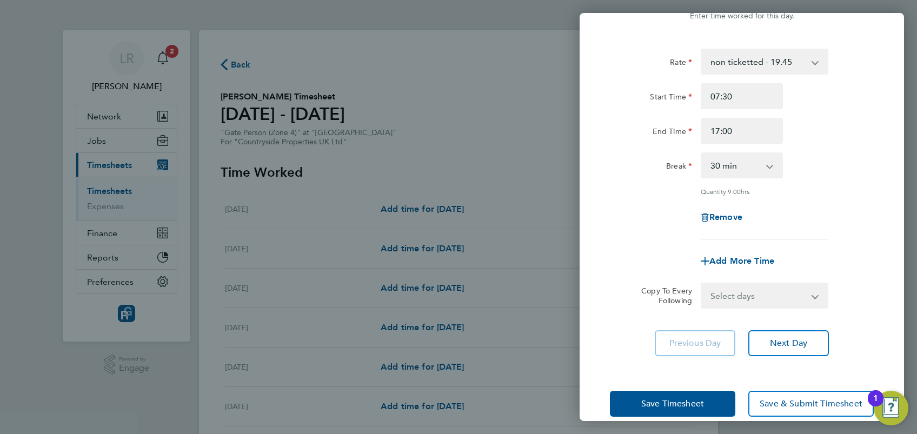
click at [853, 252] on div "Add More Time" at bounding box center [741, 261] width 272 height 26
click at [776, 290] on select "Select days Day Weekday (Mon-Fri) Weekend (Sat-Sun) [DATE] [DATE] [DATE] [DATE]…" at bounding box center [759, 296] width 114 height 24
select select "WEEKDAY"
click at [702, 284] on select "Select days Day Weekday (Mon-Fri) Weekend (Sat-Sun) [DATE] [DATE] [DATE] [DATE]…" at bounding box center [759, 296] width 114 height 24
select select "[DATE]"
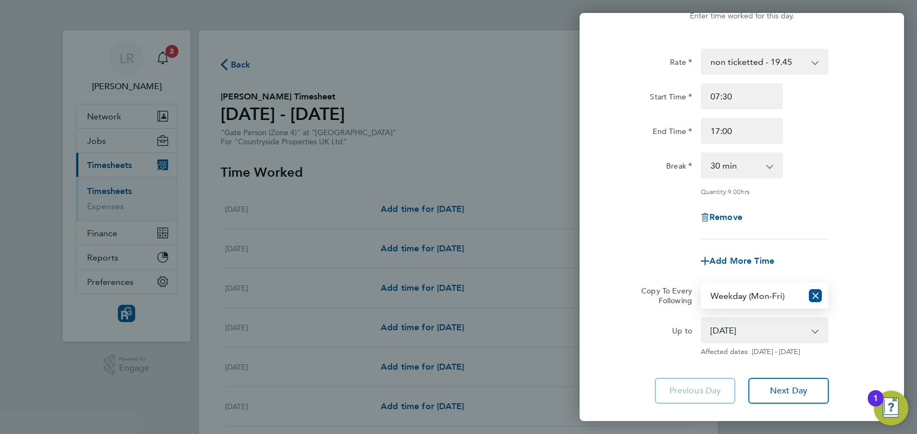
scroll to position [102, 0]
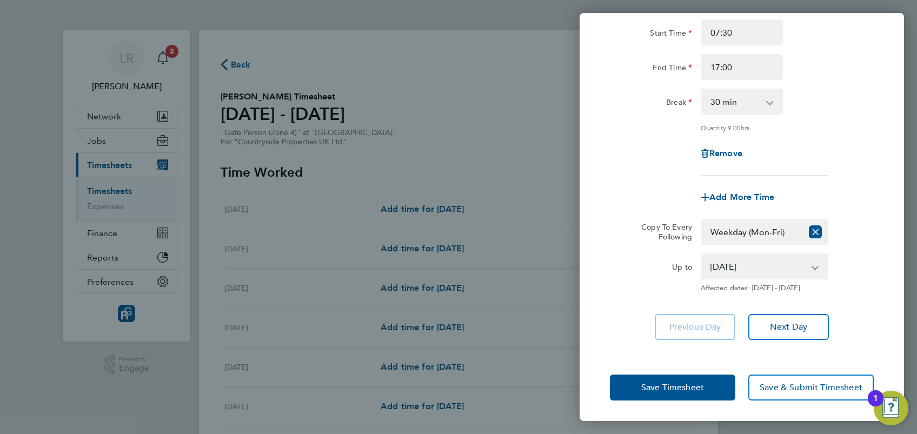
click at [881, 321] on div "Rate non ticketted - 19.45 Start Time 07:30 End Time 17:00 Break 0 min 15 min 3…" at bounding box center [741, 162] width 324 height 381
click at [689, 390] on span "Save Timesheet" at bounding box center [672, 387] width 63 height 11
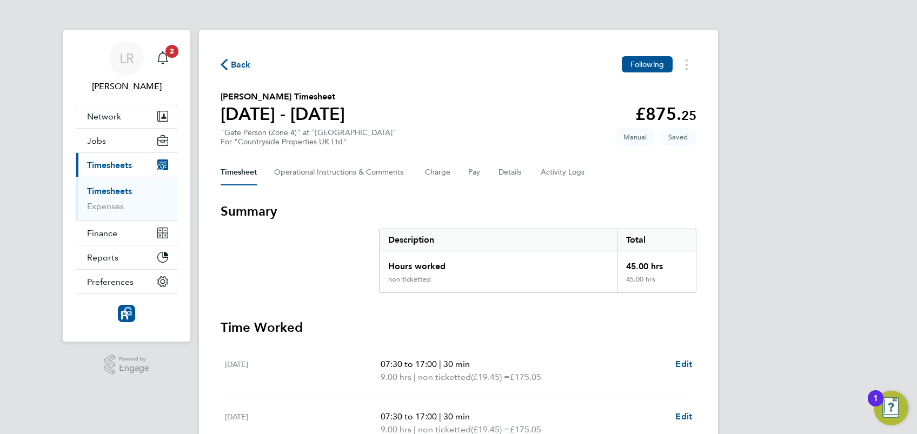
scroll to position [346, 0]
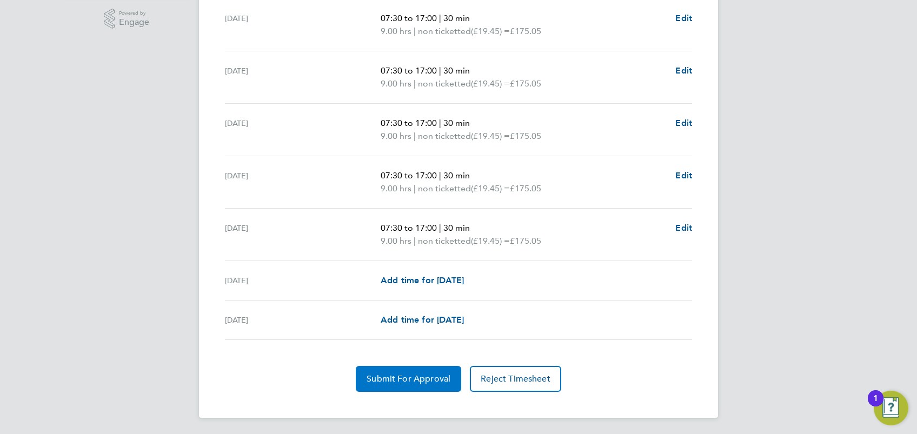
click at [403, 383] on button "Submit For Approval" at bounding box center [408, 379] width 105 height 26
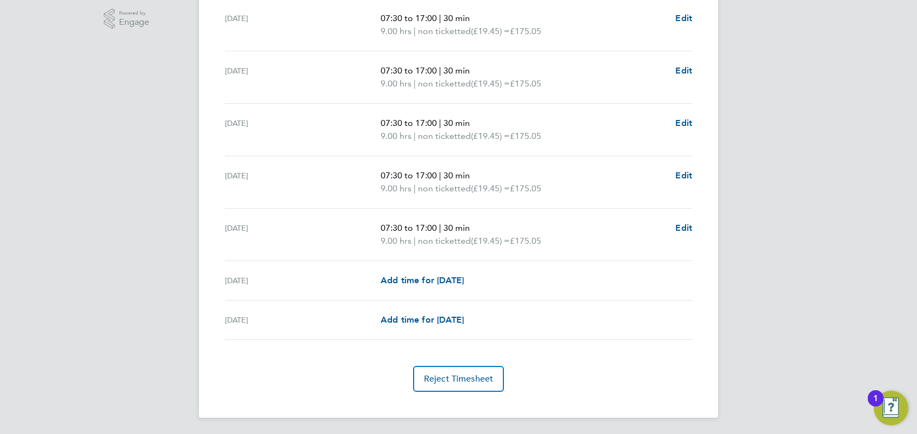
scroll to position [0, 0]
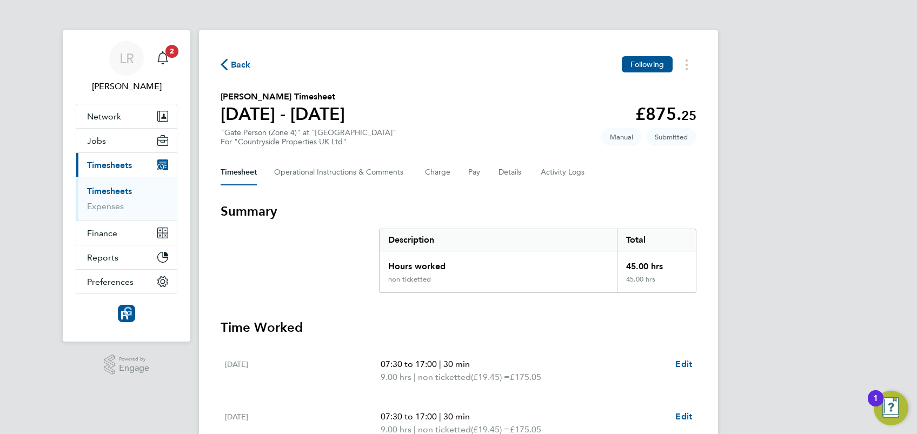
click at [224, 65] on icon "button" at bounding box center [224, 64] width 7 height 11
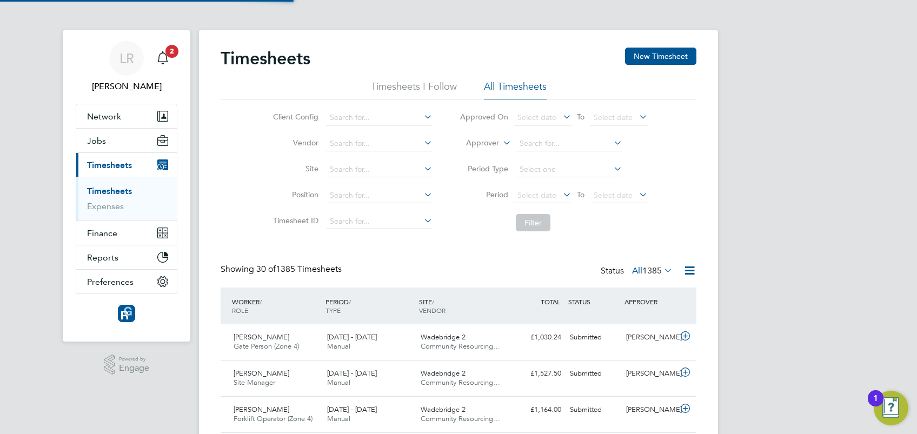
scroll to position [27, 94]
click at [658, 58] on button "New Timesheet" at bounding box center [660, 56] width 71 height 17
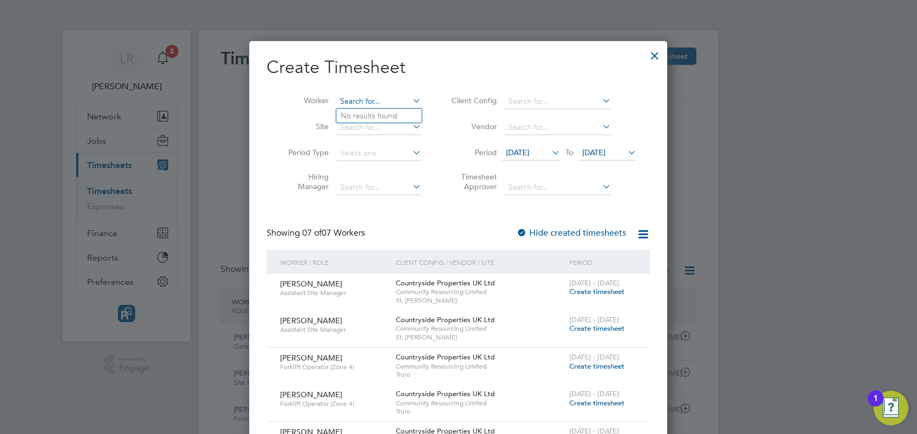
click at [349, 98] on input at bounding box center [378, 101] width 85 height 15
type input "andrius"
click at [388, 114] on li "[PERSON_NAME]" at bounding box center [388, 116] width 104 height 15
type input "[PERSON_NAME]"
click at [525, 231] on div at bounding box center [521, 233] width 11 height 11
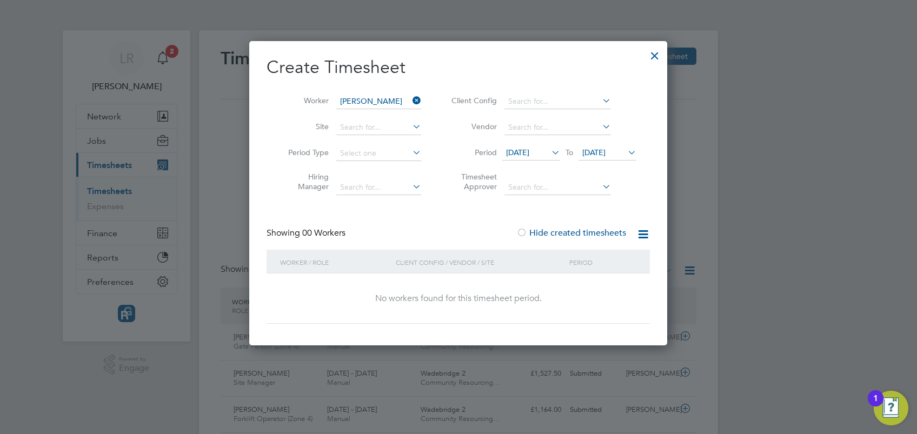
click at [525, 231] on div at bounding box center [521, 233] width 11 height 11
click at [656, 54] on div at bounding box center [654, 52] width 19 height 19
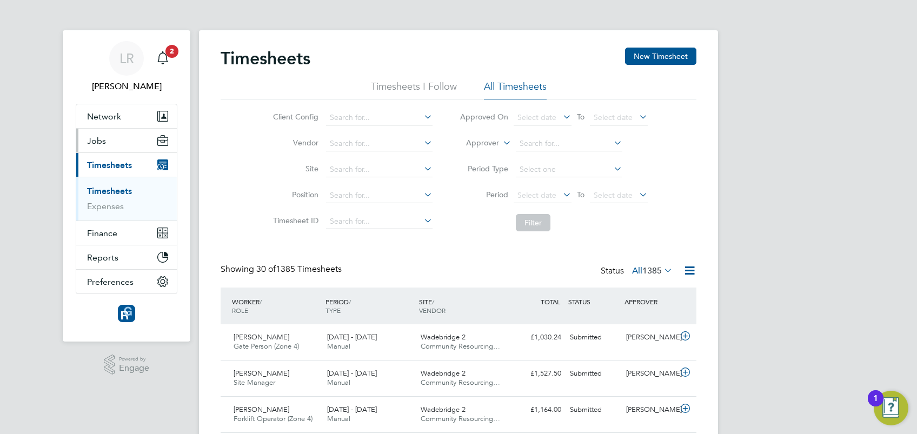
click at [101, 144] on span "Jobs" at bounding box center [96, 141] width 19 height 10
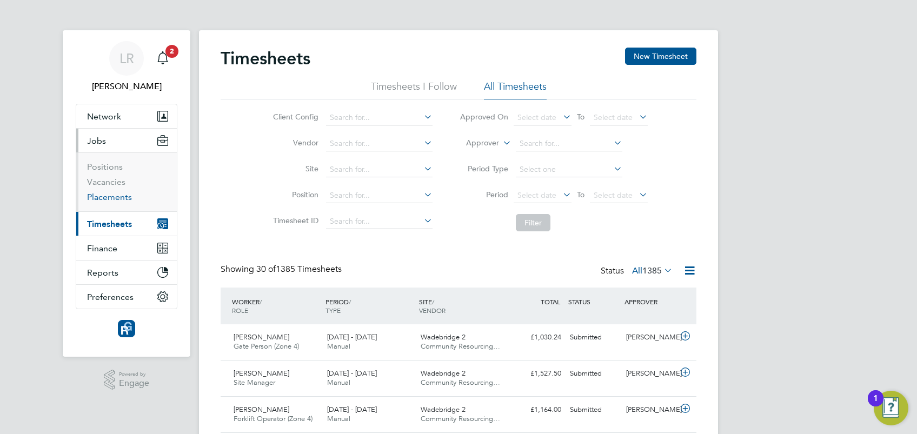
click at [118, 195] on link "Placements" at bounding box center [109, 197] width 45 height 10
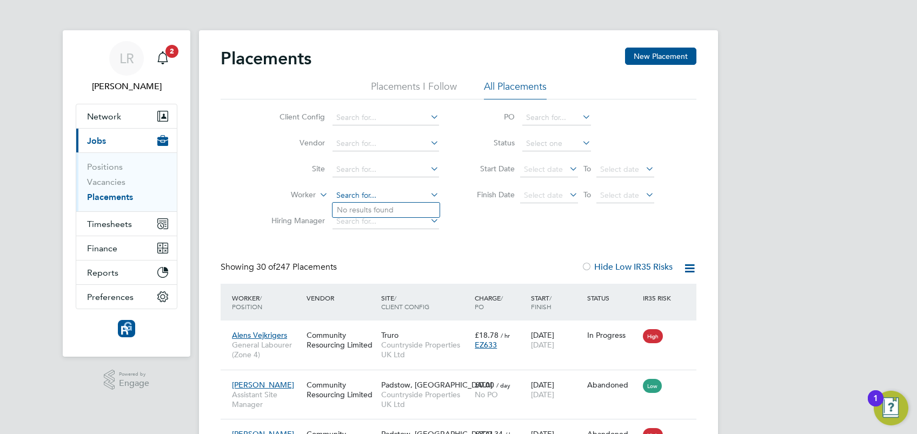
click at [364, 195] on input at bounding box center [385, 195] width 106 height 15
type input "n"
click at [388, 206] on li "Andr ius Janasonis" at bounding box center [385, 210] width 107 height 15
type input "[PERSON_NAME]"
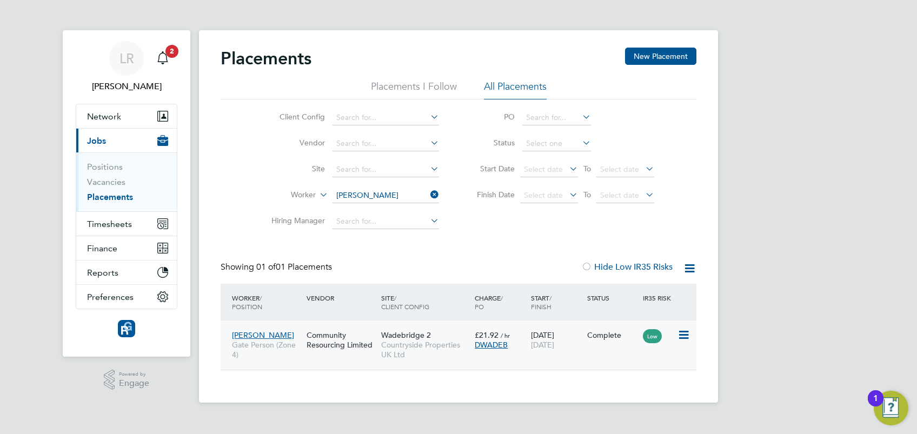
click at [257, 336] on span "[PERSON_NAME]" at bounding box center [263, 335] width 62 height 10
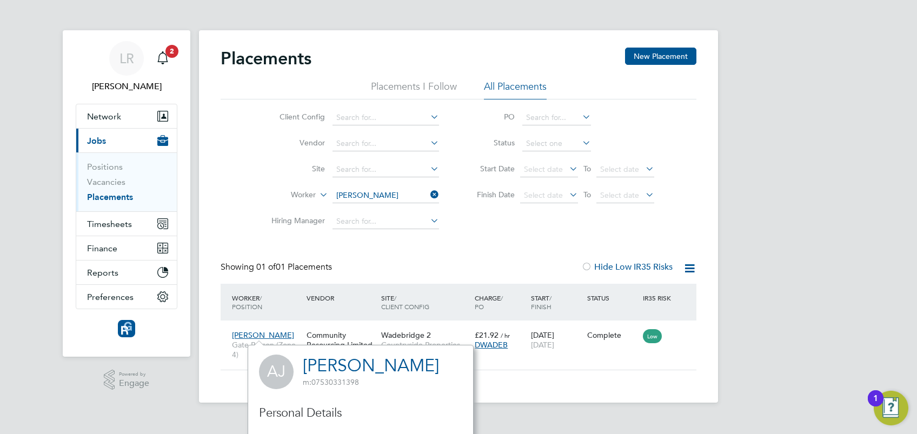
click at [462, 256] on div "Placements New Placement Placements I Follow All Placements Client Config Vendo…" at bounding box center [459, 209] width 476 height 323
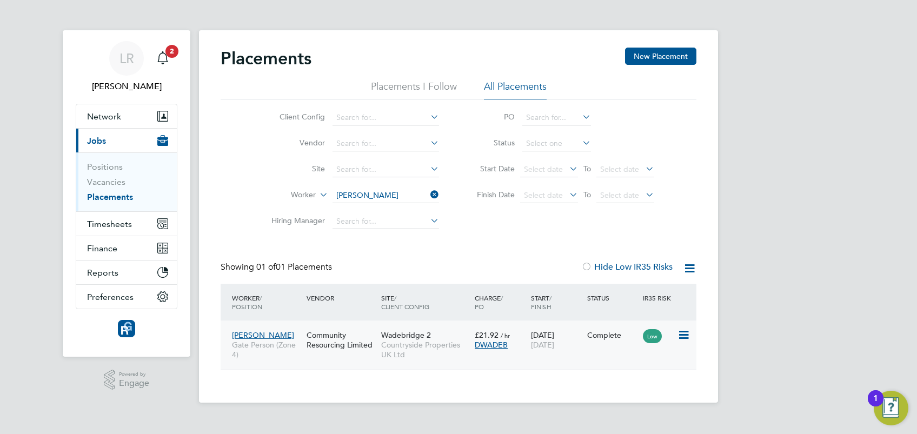
click at [282, 351] on span "Gate Person (Zone 4)" at bounding box center [266, 349] width 69 height 19
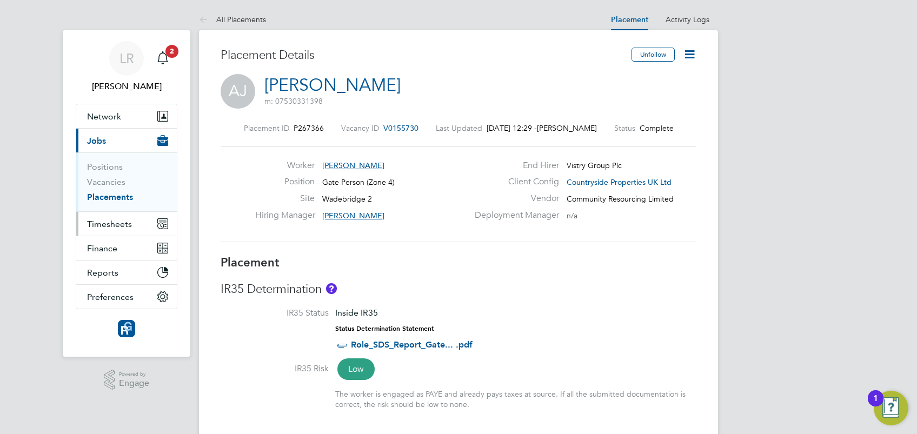
click at [112, 219] on span "Timesheets" at bounding box center [109, 224] width 45 height 10
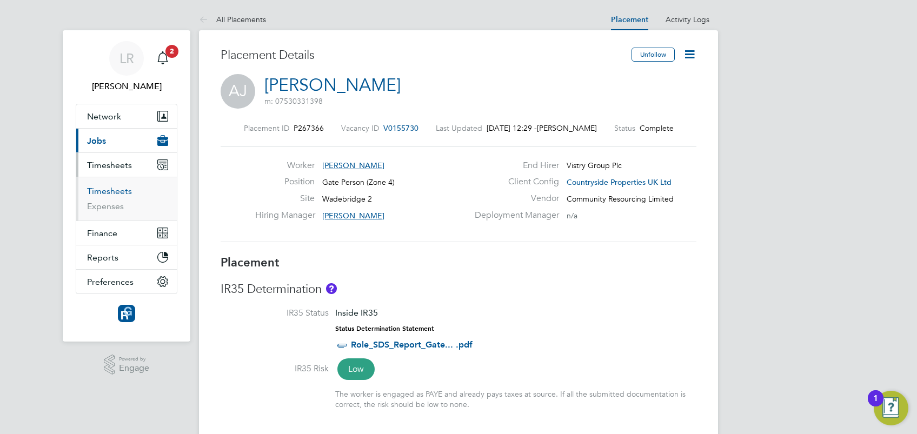
click at [100, 193] on link "Timesheets" at bounding box center [109, 191] width 45 height 10
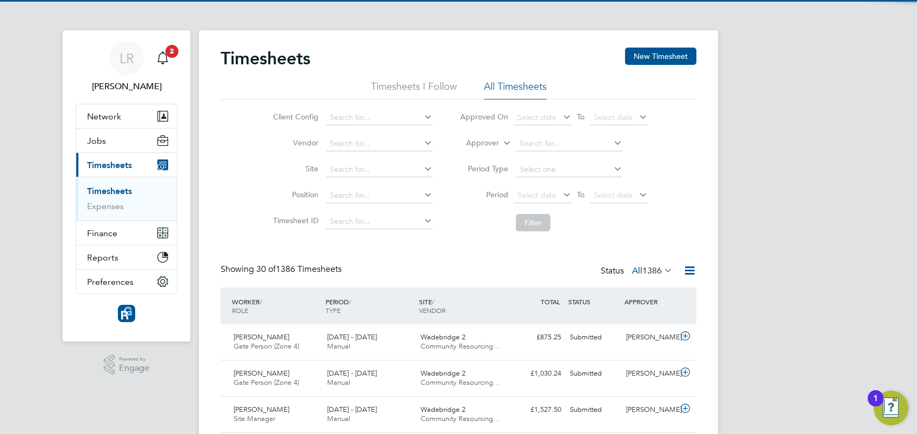
scroll to position [27, 94]
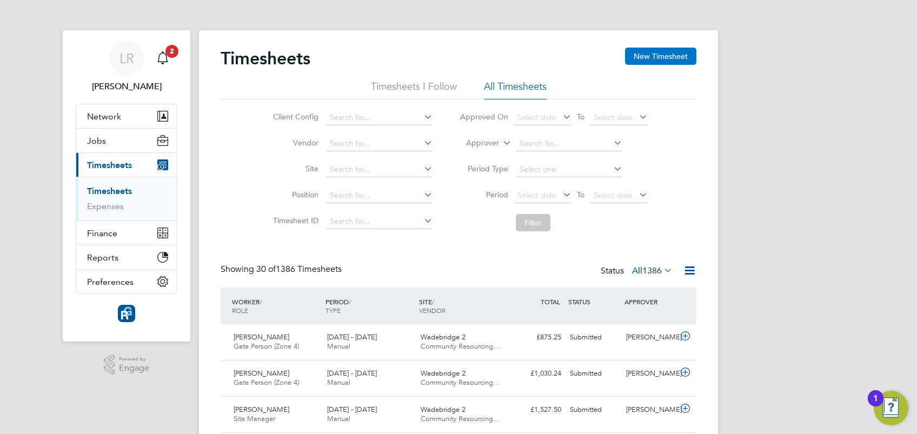
click at [654, 60] on button "New Timesheet" at bounding box center [660, 56] width 71 height 17
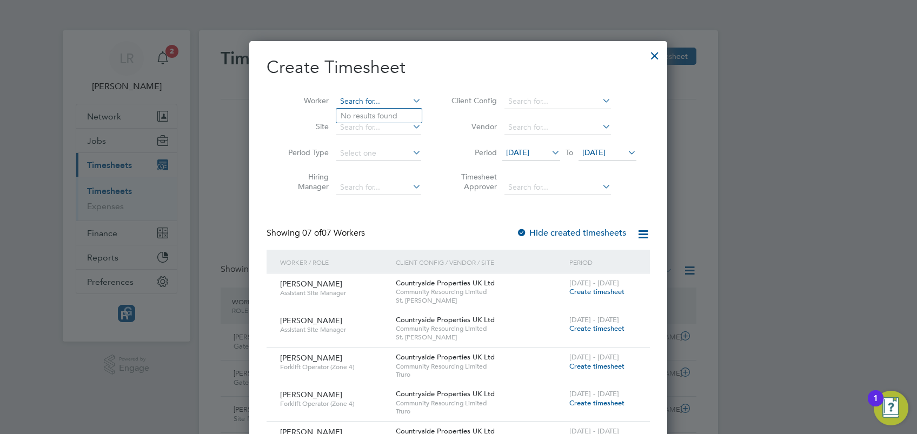
click at [346, 98] on input at bounding box center [378, 101] width 85 height 15
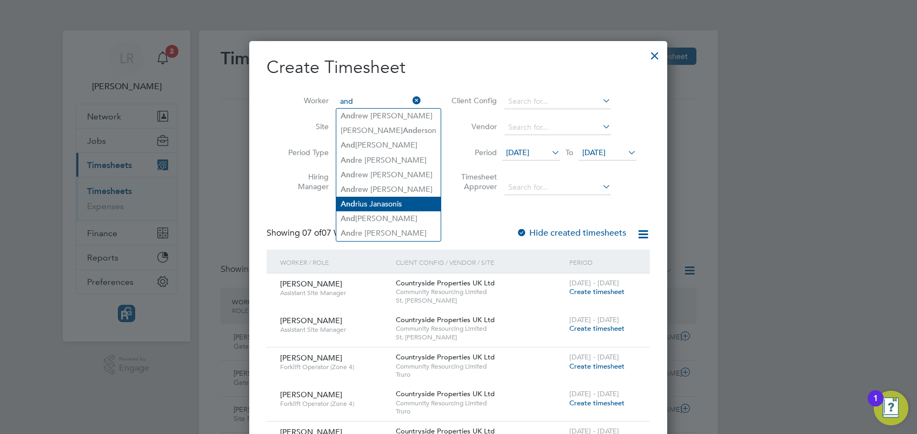
click at [396, 202] on li "And rius Janasonis" at bounding box center [388, 204] width 104 height 15
type input "[PERSON_NAME]"
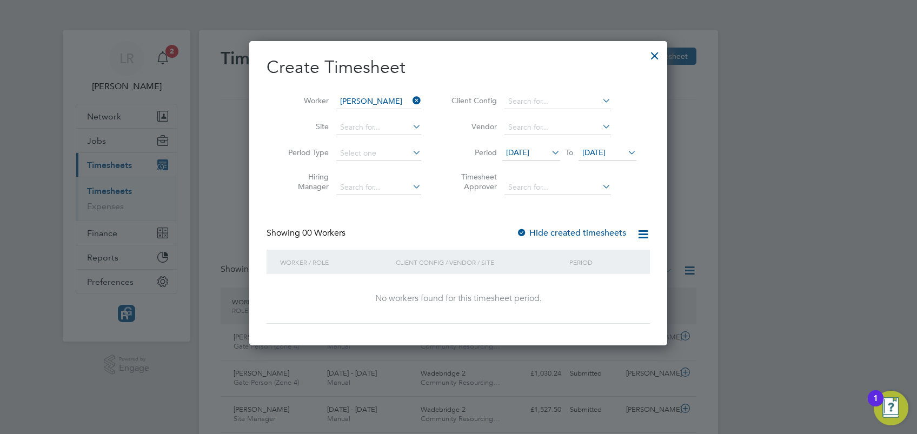
click at [549, 152] on icon at bounding box center [549, 152] width 0 height 15
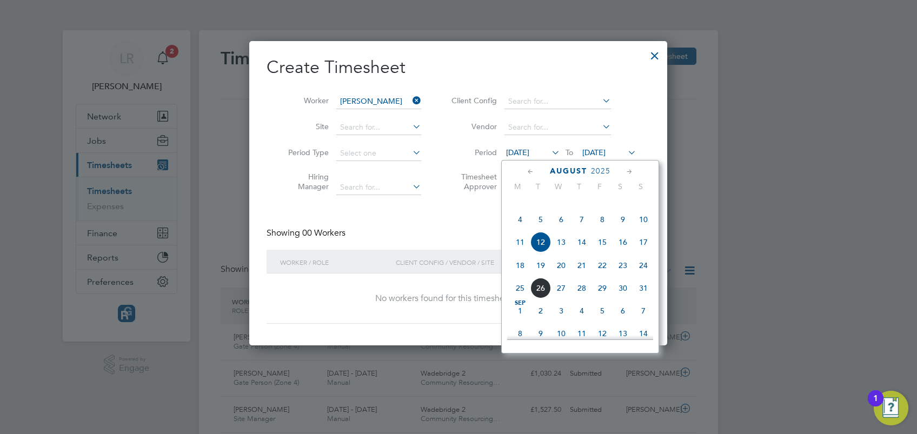
click at [549, 151] on icon at bounding box center [549, 152] width 0 height 15
click at [528, 170] on icon at bounding box center [530, 172] width 10 height 12
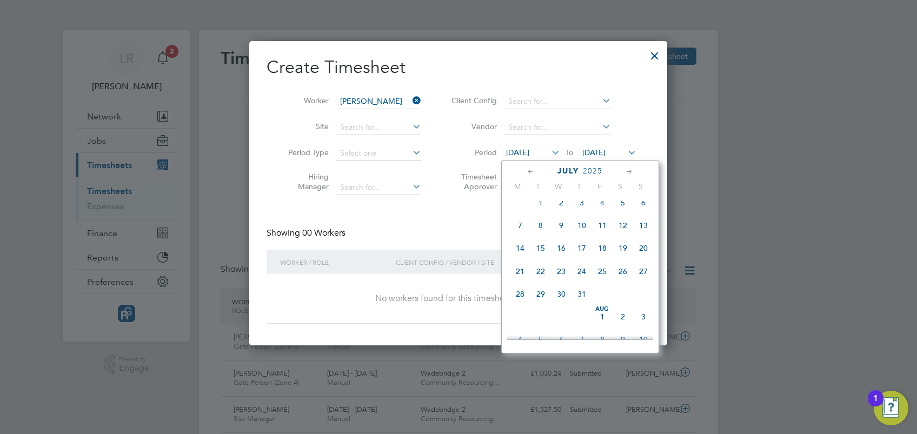
click at [518, 280] on span "21" at bounding box center [520, 271] width 21 height 21
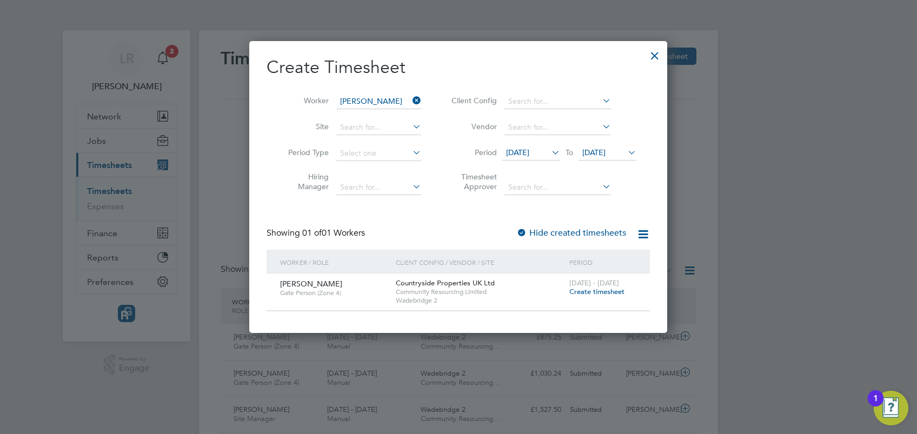
click at [464, 218] on div "Create Timesheet Worker Andrius Janasonis Site Period Type Hiring Manager Clien…" at bounding box center [457, 183] width 383 height 255
click at [436, 221] on div "Create Timesheet Worker Andrius Janasonis Site Period Type Hiring Manager Clien…" at bounding box center [457, 183] width 383 height 255
click at [654, 59] on div at bounding box center [654, 52] width 19 height 19
